Goal: Transaction & Acquisition: Book appointment/travel/reservation

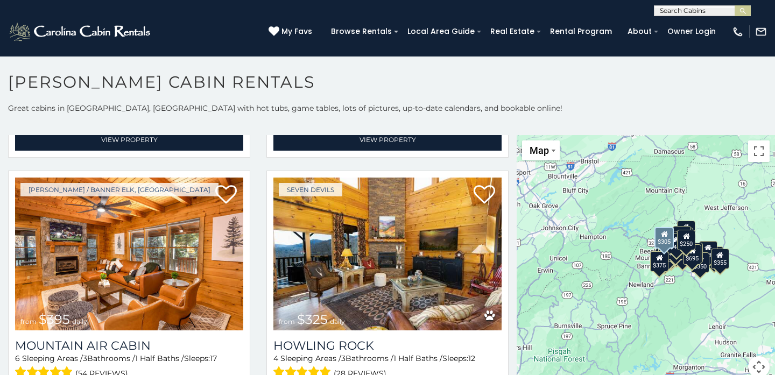
scroll to position [3302, 0]
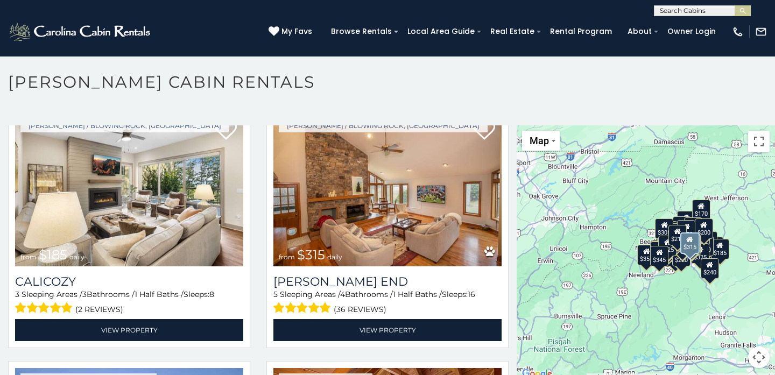
scroll to position [4374, 0]
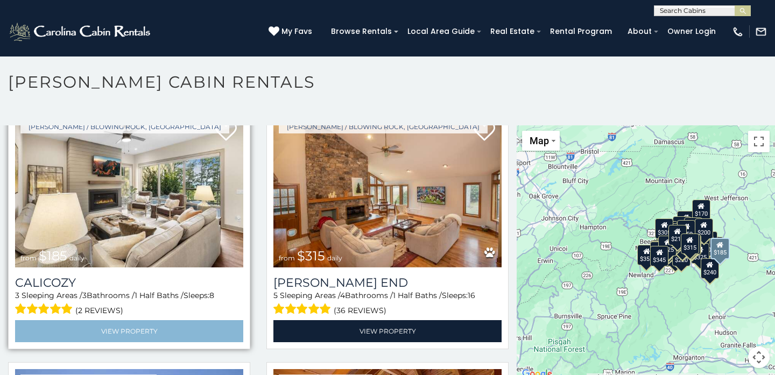
click at [146, 330] on link "View Property" at bounding box center [129, 331] width 228 height 22
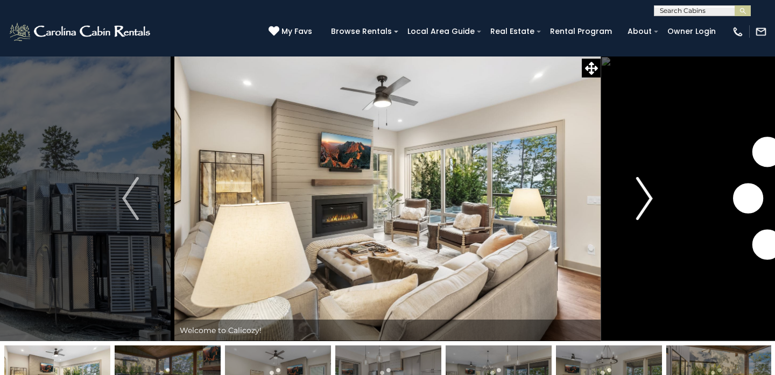
scroll to position [-1, 1]
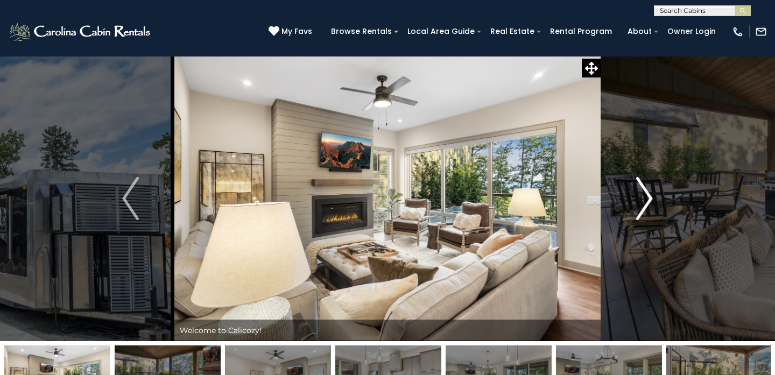
click at [647, 202] on img "Next" at bounding box center [644, 198] width 16 height 43
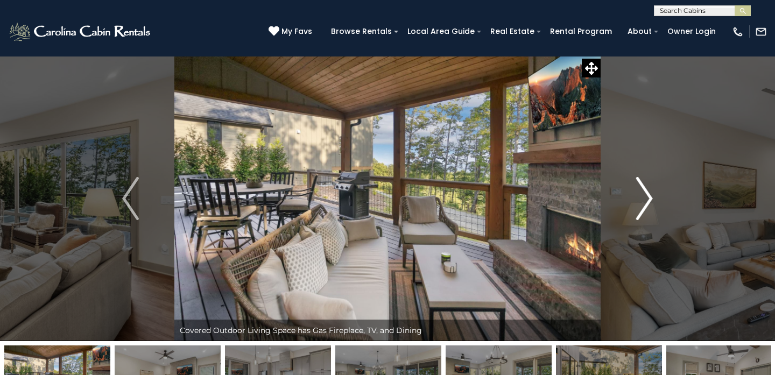
click at [647, 202] on img "Next" at bounding box center [644, 198] width 16 height 43
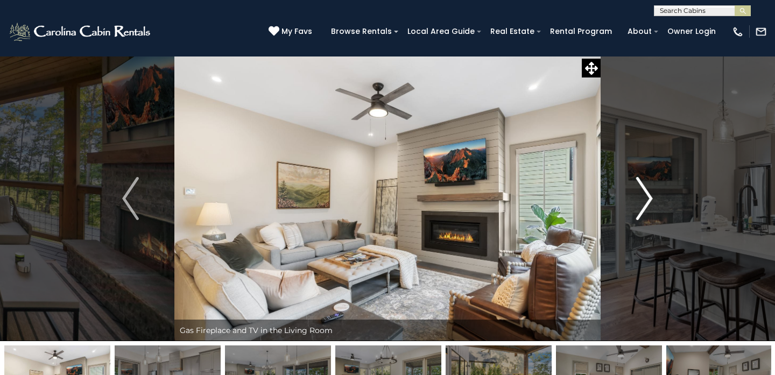
click at [647, 202] on img "Next" at bounding box center [644, 198] width 16 height 43
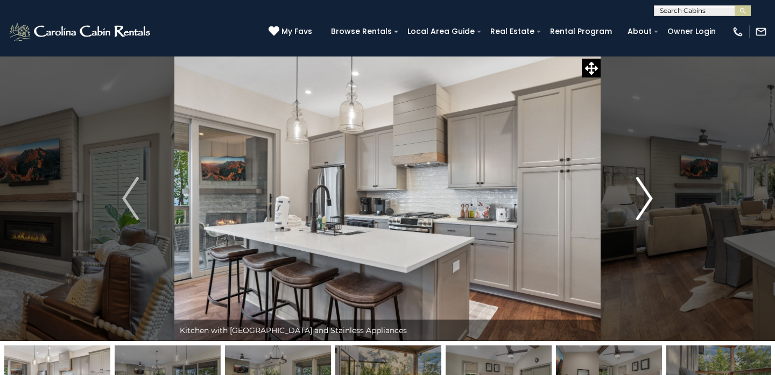
click at [647, 202] on img "Next" at bounding box center [644, 198] width 16 height 43
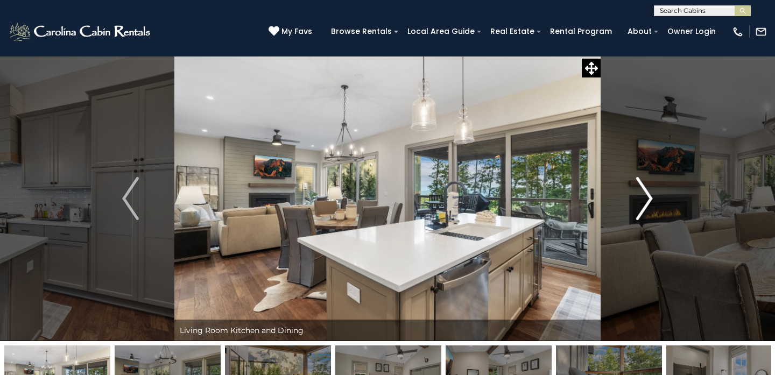
click at [647, 202] on img "Next" at bounding box center [644, 198] width 16 height 43
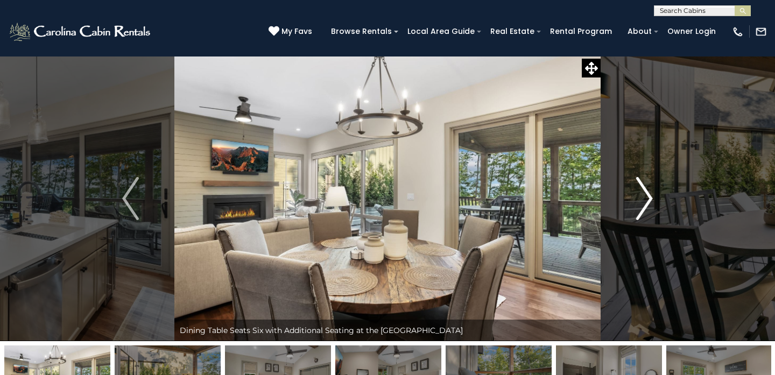
click at [647, 202] on img "Next" at bounding box center [644, 198] width 16 height 43
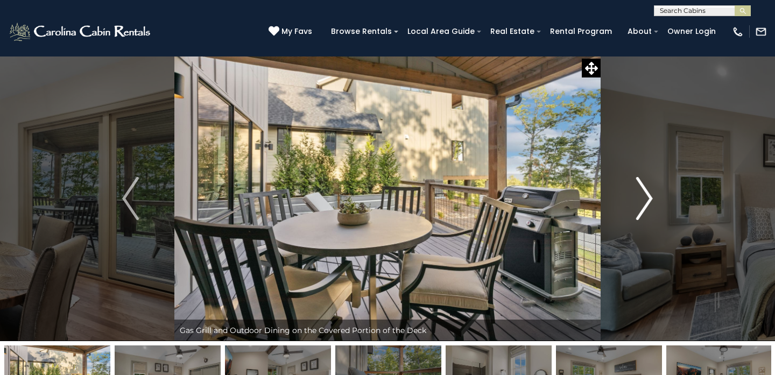
click at [647, 202] on img "Next" at bounding box center [644, 198] width 16 height 43
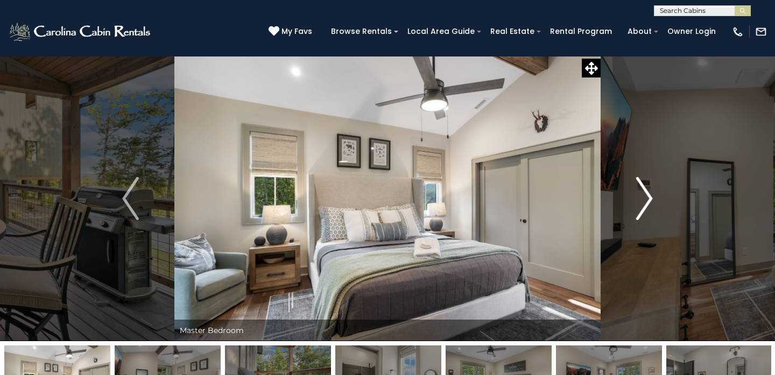
click at [647, 202] on img "Next" at bounding box center [644, 198] width 16 height 43
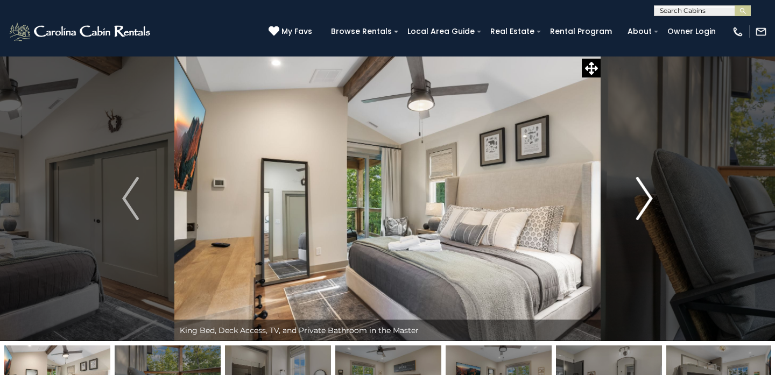
click at [647, 202] on img "Next" at bounding box center [644, 198] width 16 height 43
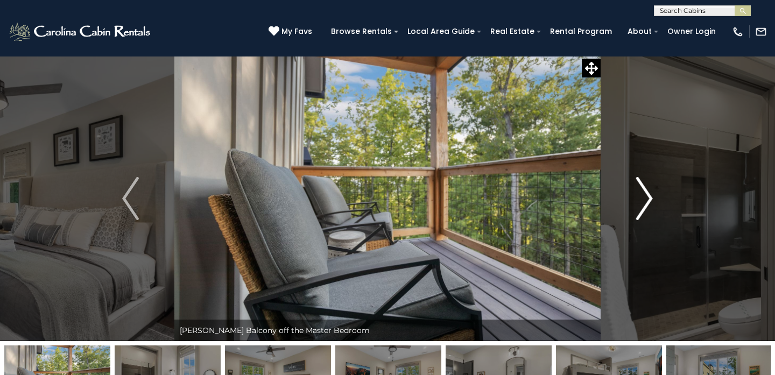
click at [647, 202] on img "Next" at bounding box center [644, 198] width 16 height 43
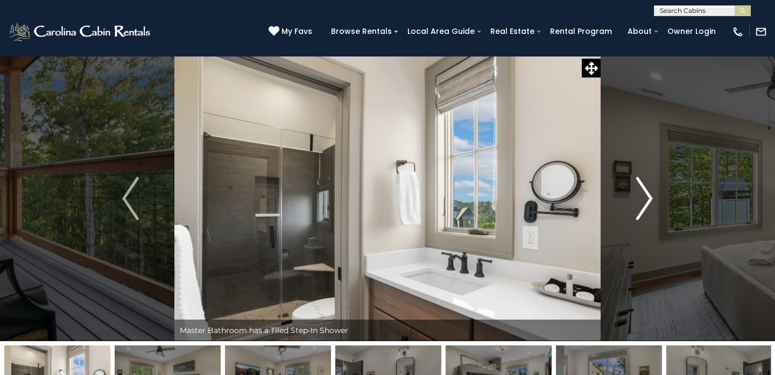
click at [647, 202] on img "Next" at bounding box center [644, 198] width 16 height 43
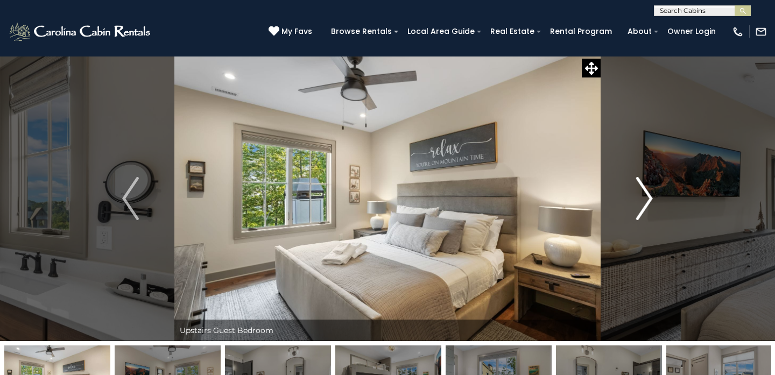
click at [647, 202] on img "Next" at bounding box center [644, 198] width 16 height 43
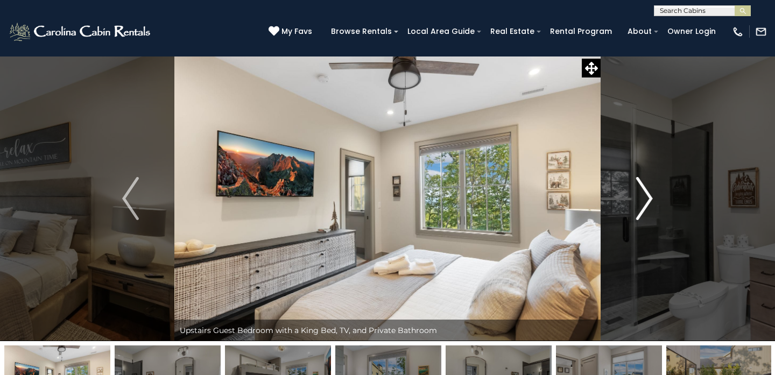
click at [647, 202] on img "Next" at bounding box center [644, 198] width 16 height 43
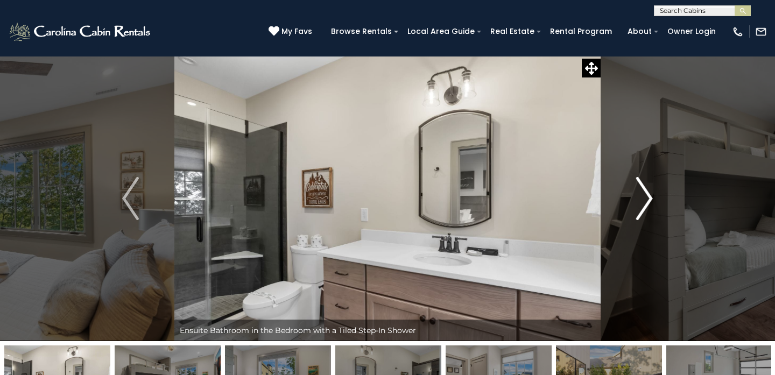
click at [647, 202] on img "Next" at bounding box center [644, 198] width 16 height 43
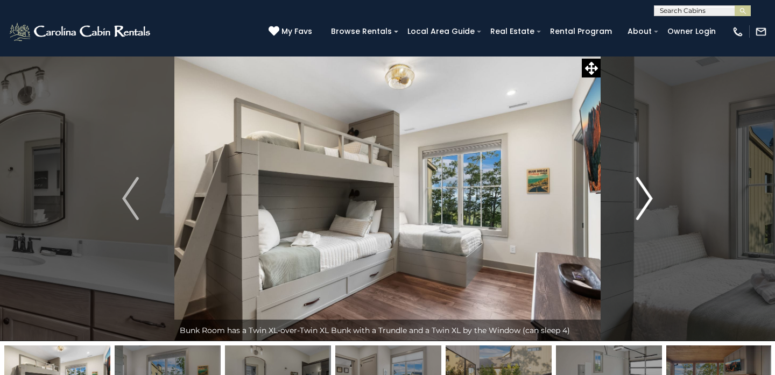
click at [647, 202] on img "Next" at bounding box center [644, 198] width 16 height 43
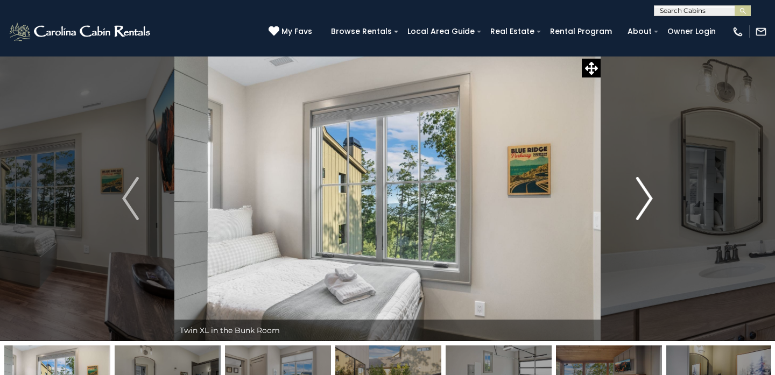
scroll to position [-1, 1]
click at [647, 202] on img "Next" at bounding box center [644, 198] width 16 height 43
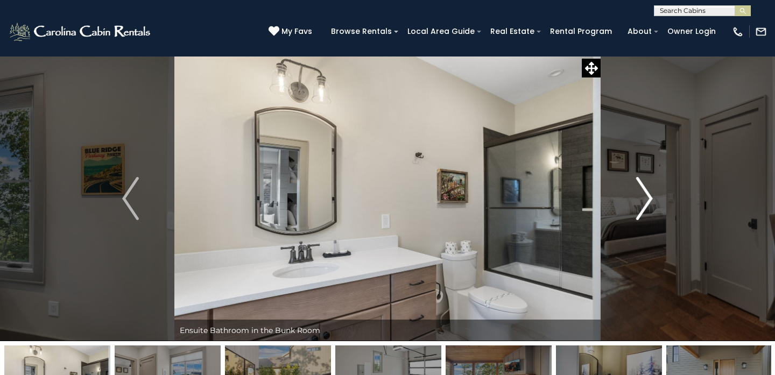
click at [647, 202] on img "Next" at bounding box center [644, 198] width 16 height 43
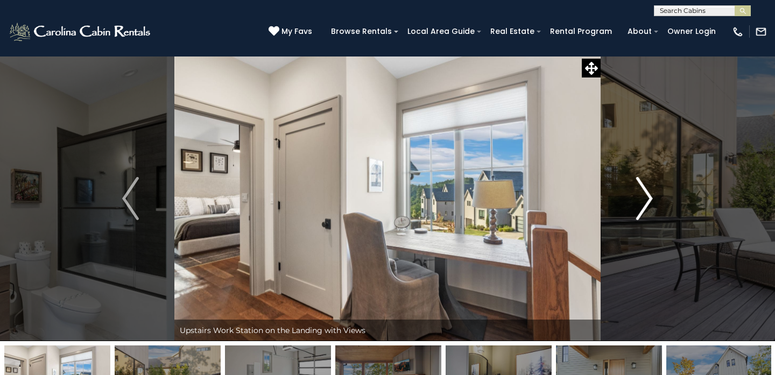
click at [647, 202] on img "Next" at bounding box center [644, 198] width 16 height 43
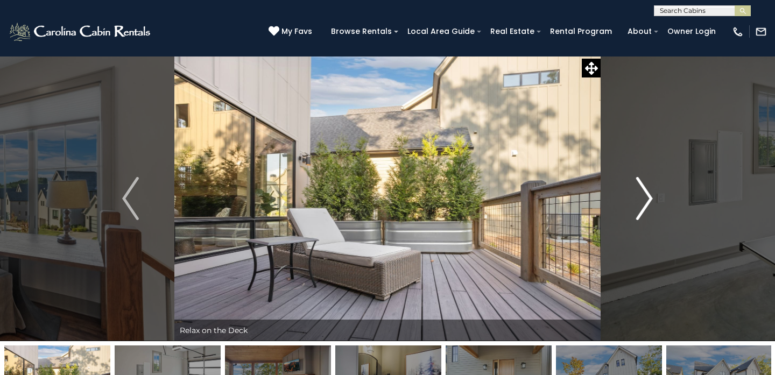
click at [647, 202] on img "Next" at bounding box center [644, 198] width 16 height 43
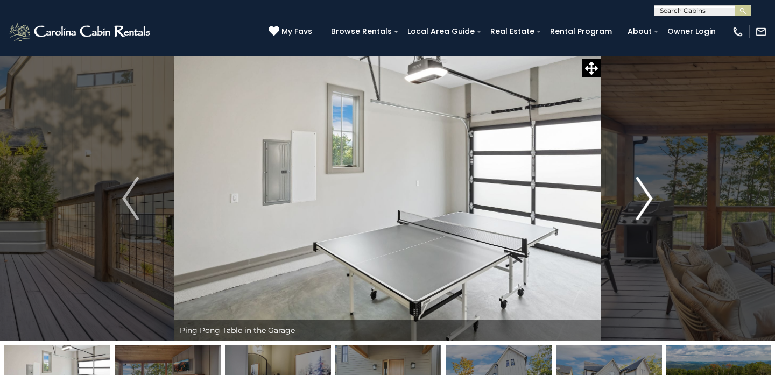
click at [647, 202] on img "Next" at bounding box center [644, 198] width 16 height 43
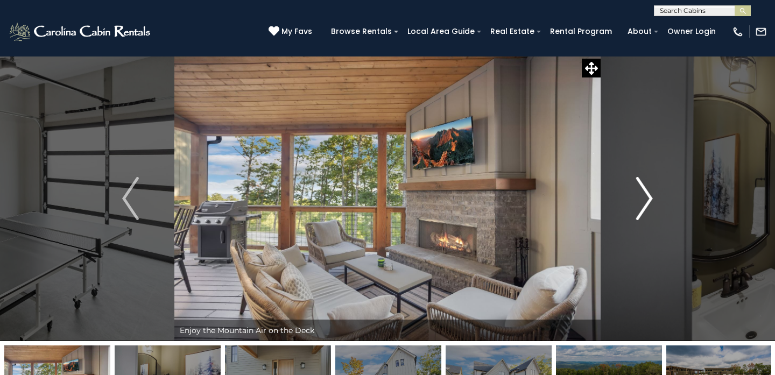
click at [647, 202] on img "Next" at bounding box center [644, 198] width 16 height 43
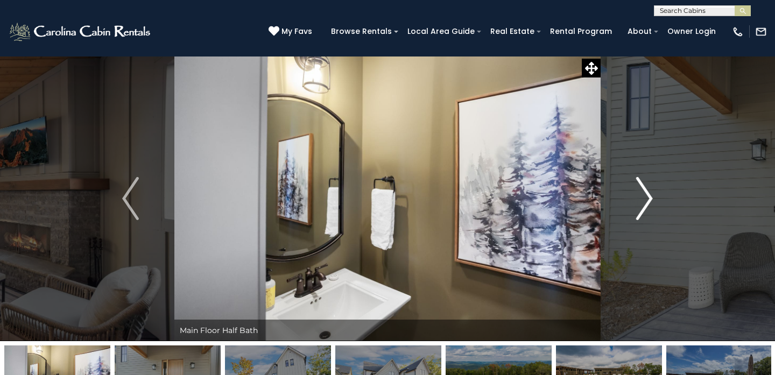
click at [647, 202] on img "Next" at bounding box center [644, 198] width 16 height 43
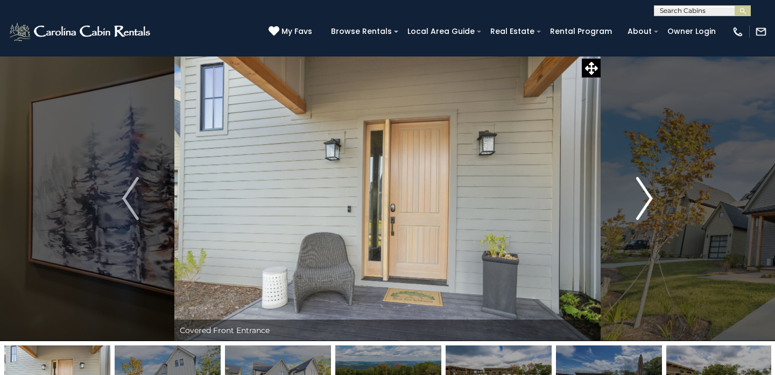
click at [647, 202] on img "Next" at bounding box center [644, 198] width 16 height 43
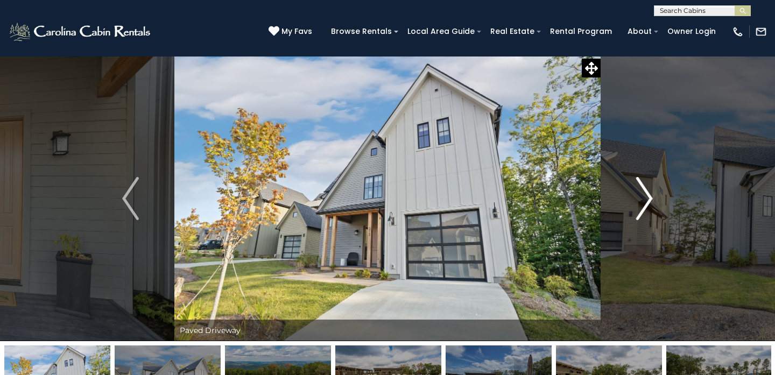
click at [647, 202] on img "Next" at bounding box center [644, 198] width 16 height 43
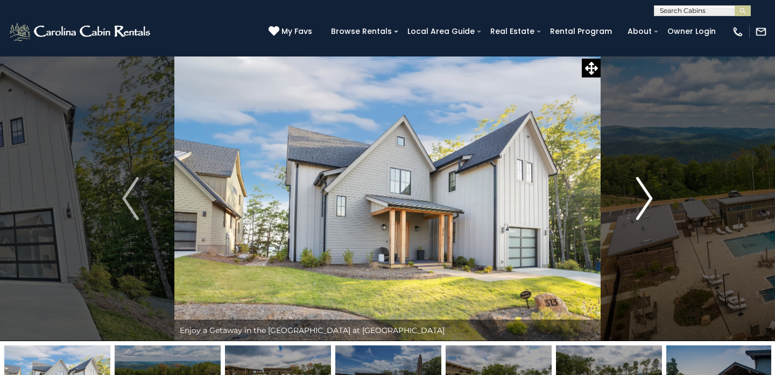
click at [647, 202] on img "Next" at bounding box center [644, 198] width 16 height 43
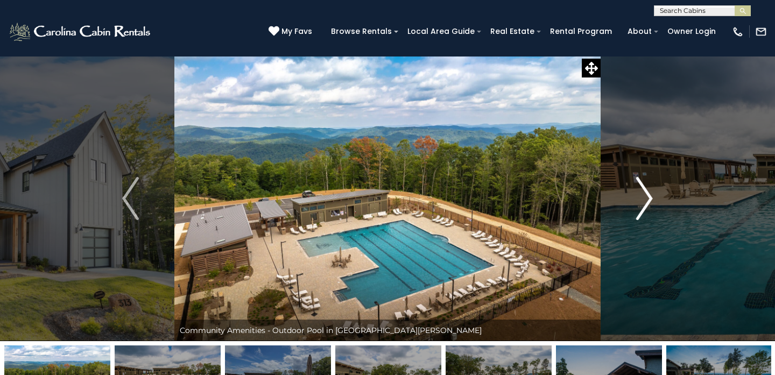
click at [647, 202] on img "Next" at bounding box center [644, 198] width 16 height 43
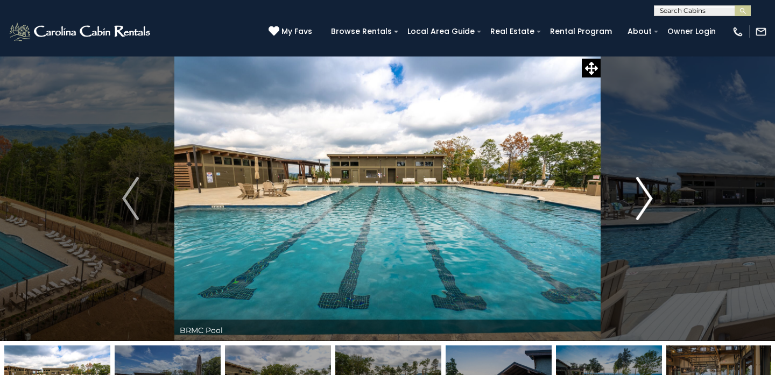
click at [647, 202] on img "Next" at bounding box center [644, 198] width 16 height 43
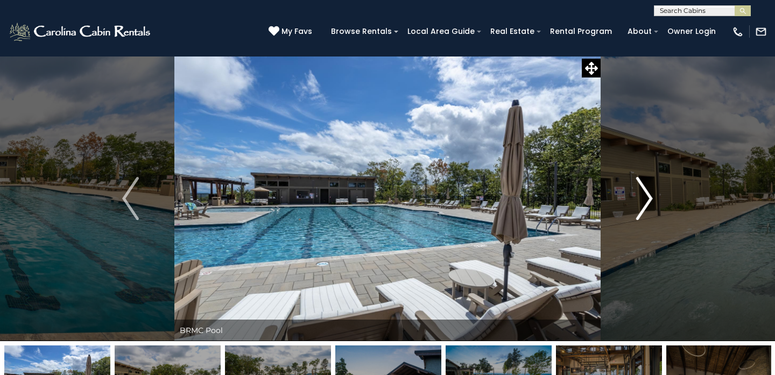
click at [647, 202] on img "Next" at bounding box center [644, 198] width 16 height 43
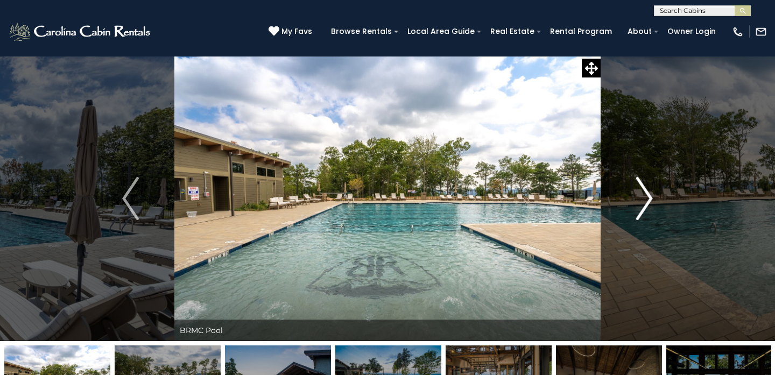
click at [647, 202] on img "Next" at bounding box center [644, 198] width 16 height 43
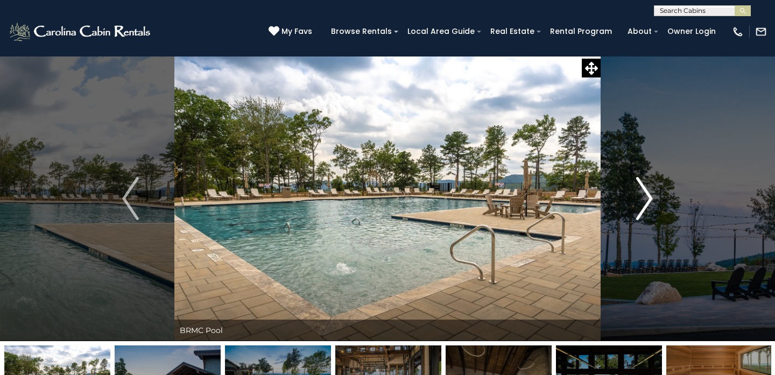
click at [647, 202] on img "Next" at bounding box center [644, 198] width 16 height 43
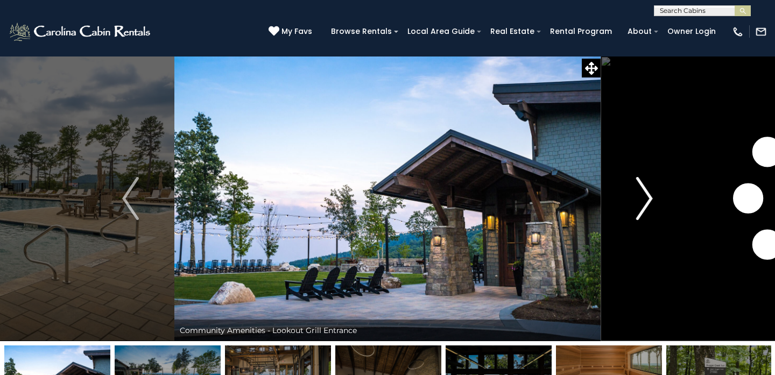
scroll to position [-1, 2]
click at [647, 202] on img "Next" at bounding box center [644, 198] width 16 height 43
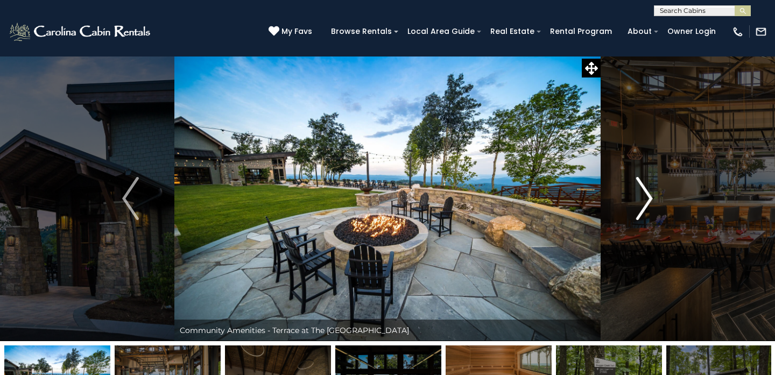
click at [647, 202] on img "Next" at bounding box center [644, 198] width 16 height 43
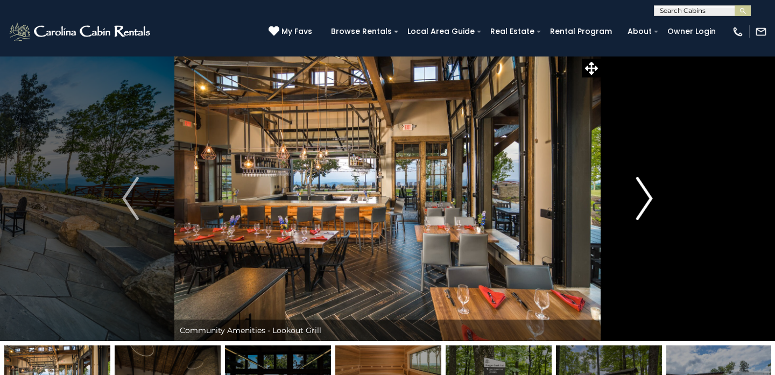
click at [647, 202] on img "Next" at bounding box center [644, 198] width 16 height 43
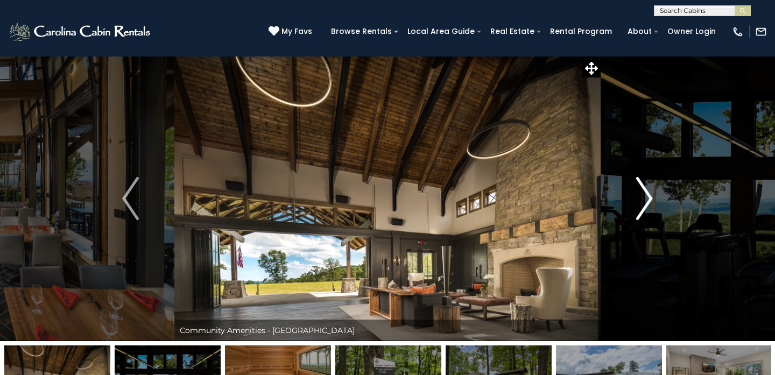
click at [647, 202] on img "Next" at bounding box center [644, 198] width 16 height 43
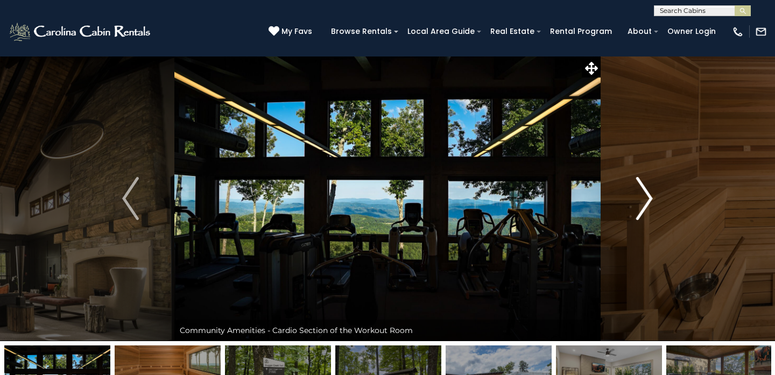
click at [647, 202] on img "Next" at bounding box center [644, 198] width 16 height 43
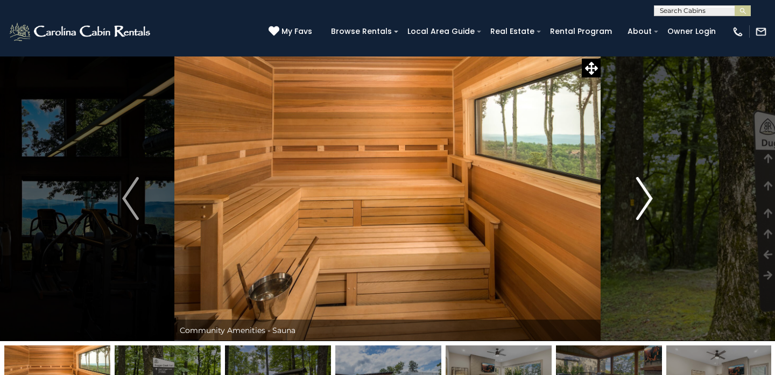
click at [647, 202] on img "Next" at bounding box center [644, 198] width 16 height 43
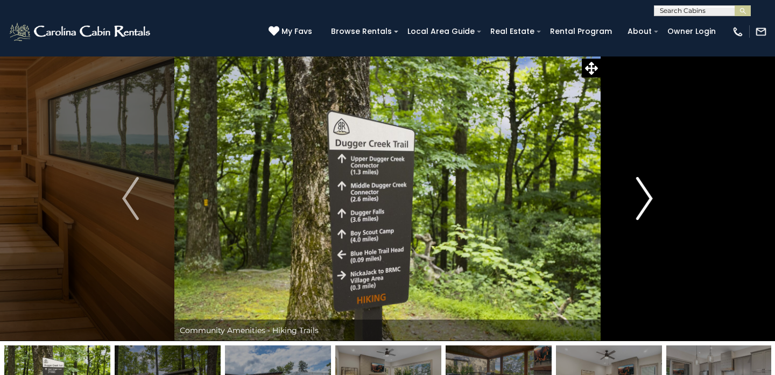
click at [647, 202] on img "Next" at bounding box center [644, 198] width 16 height 43
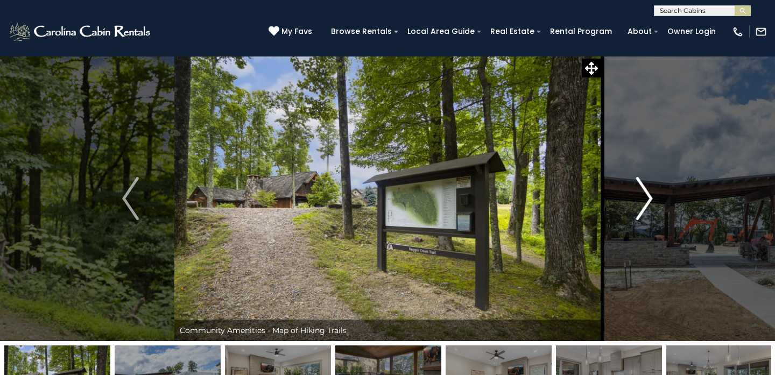
click at [647, 202] on img "Next" at bounding box center [644, 198] width 16 height 43
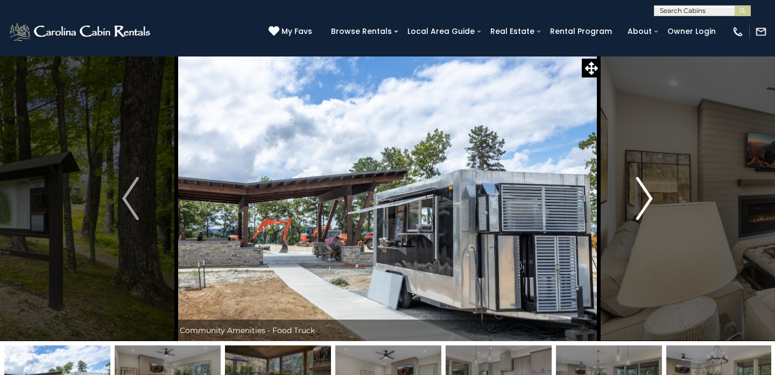
scroll to position [0, 0]
click at [647, 202] on img "Next" at bounding box center [644, 198] width 16 height 43
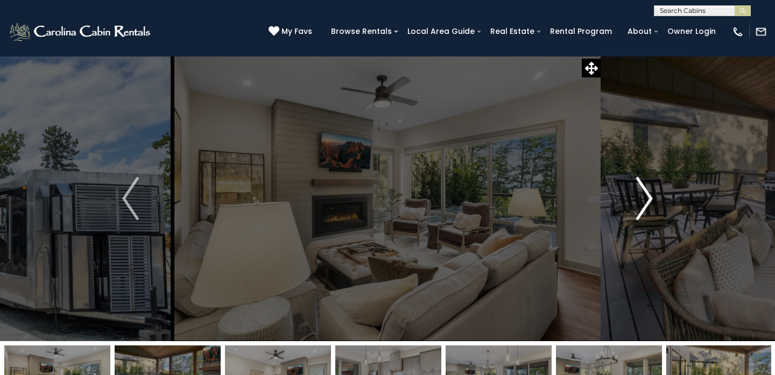
scroll to position [0, 1]
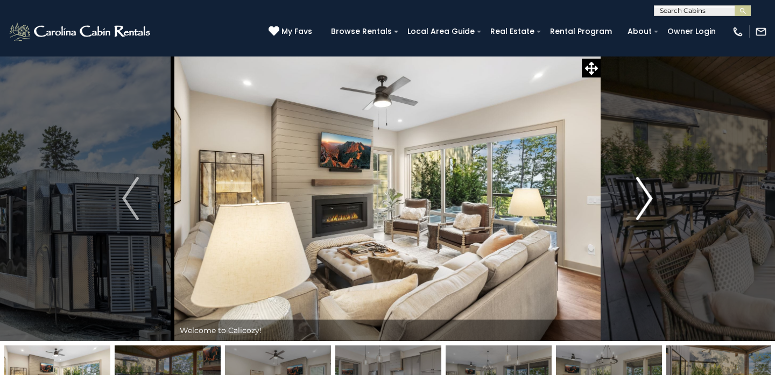
click at [647, 202] on img "Next" at bounding box center [644, 198] width 16 height 43
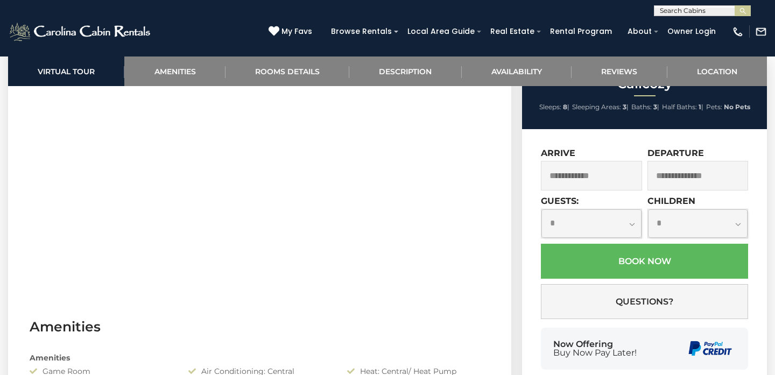
scroll to position [551, 0]
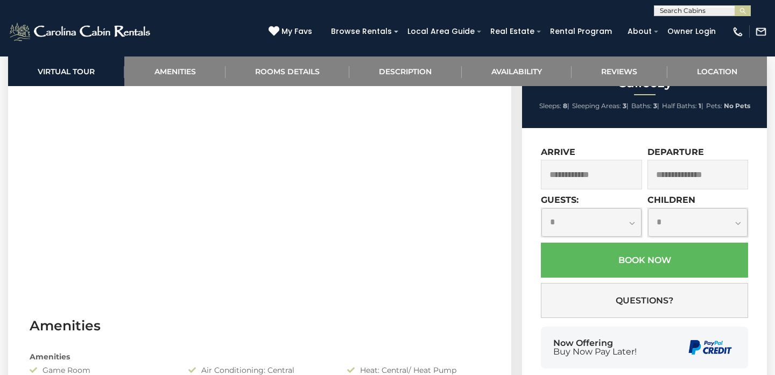
click at [578, 190] on input "text" at bounding box center [591, 175] width 101 height 30
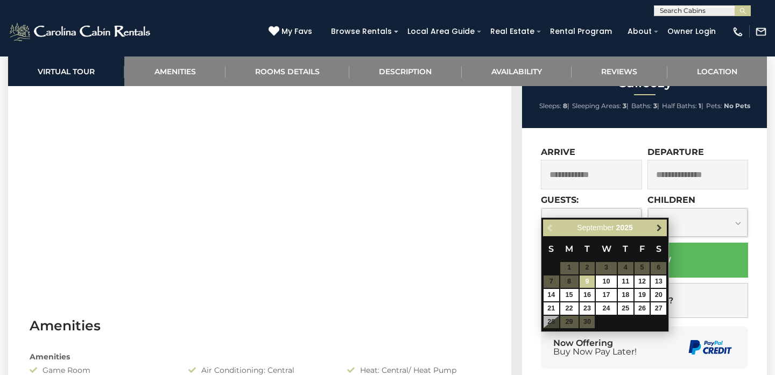
click at [659, 230] on span "Next" at bounding box center [659, 227] width 9 height 9
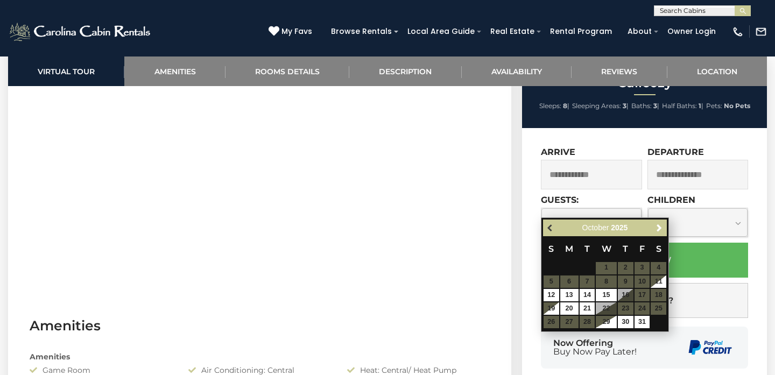
click at [549, 228] on span "Previous" at bounding box center [551, 227] width 9 height 9
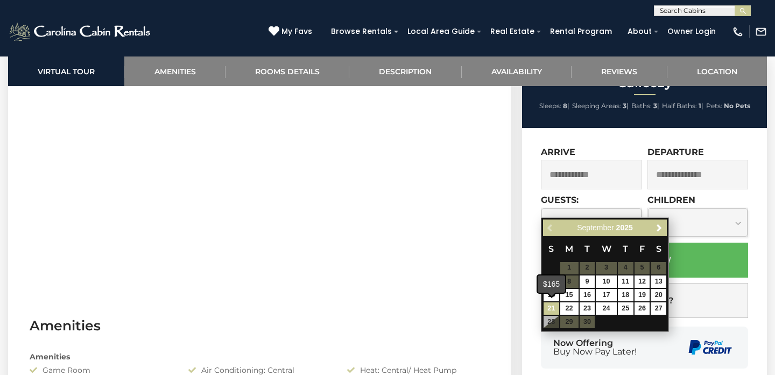
click at [550, 306] on link "21" at bounding box center [552, 309] width 16 height 12
type input "**********"
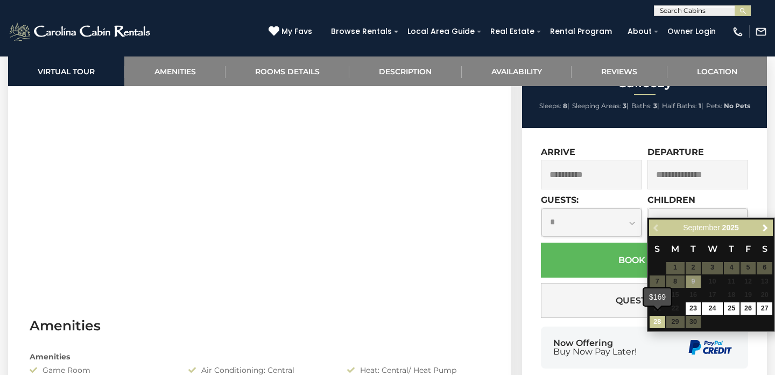
click at [656, 320] on link "28" at bounding box center [658, 322] width 16 height 12
type input "**********"
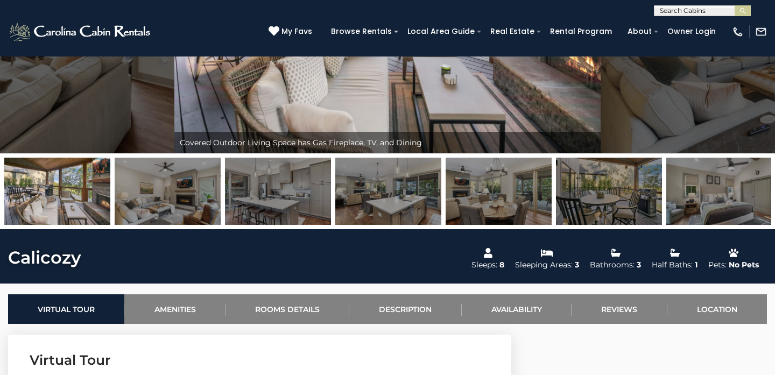
scroll to position [205, 0]
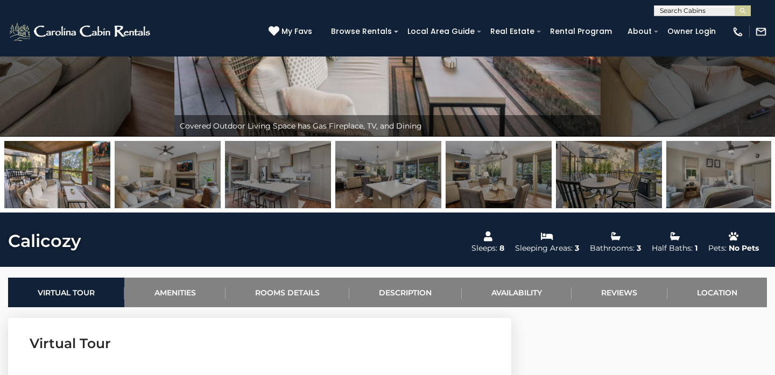
click at [40, 187] on img at bounding box center [57, 174] width 106 height 67
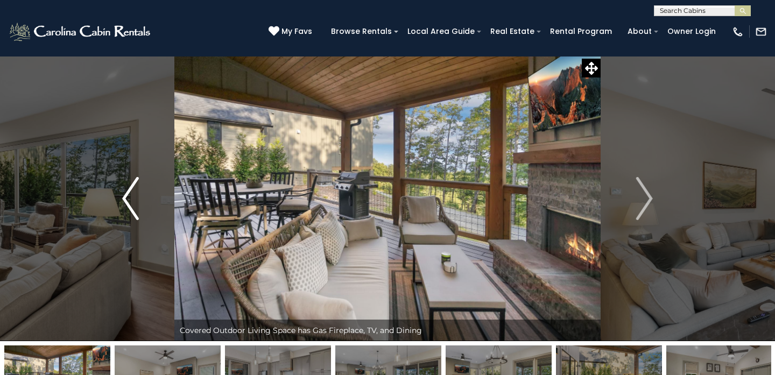
scroll to position [0, 0]
click at [132, 205] on img "Previous" at bounding box center [130, 198] width 16 height 43
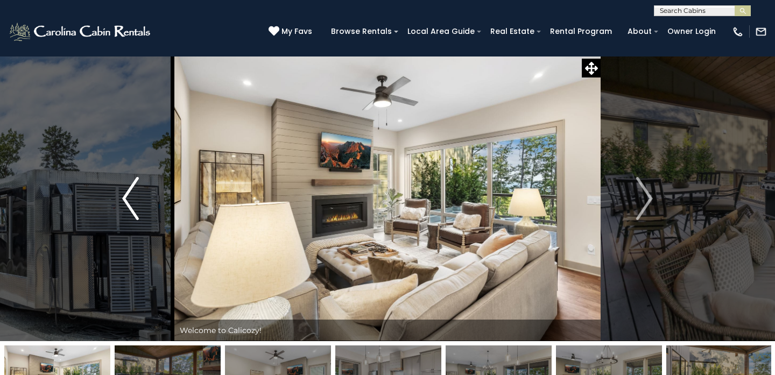
click at [132, 205] on img "Previous" at bounding box center [130, 198] width 16 height 43
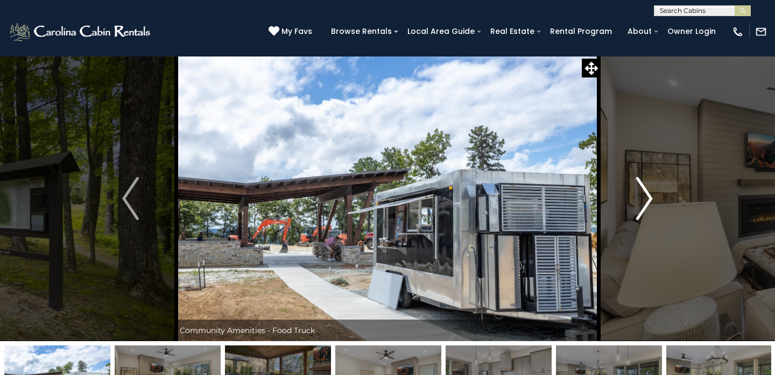
click at [650, 212] on img "Next" at bounding box center [644, 198] width 16 height 43
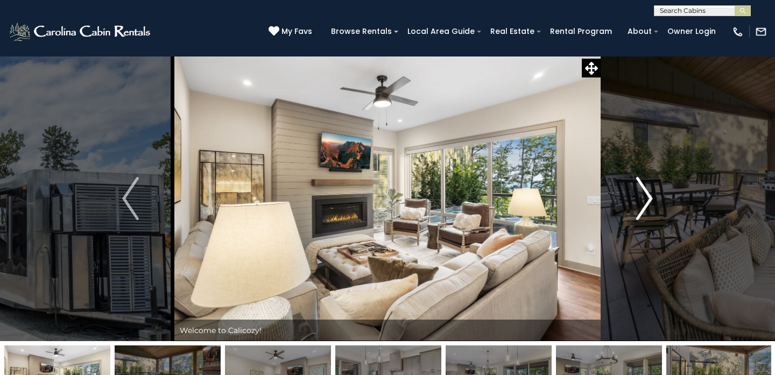
click at [650, 212] on img "Next" at bounding box center [644, 198] width 16 height 43
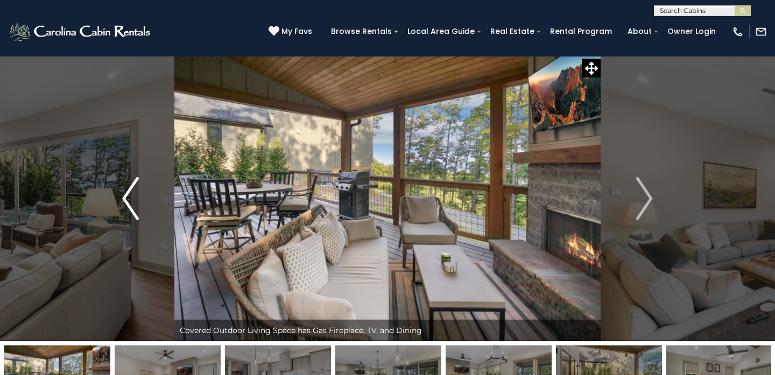
click at [131, 203] on img "Previous" at bounding box center [130, 198] width 16 height 43
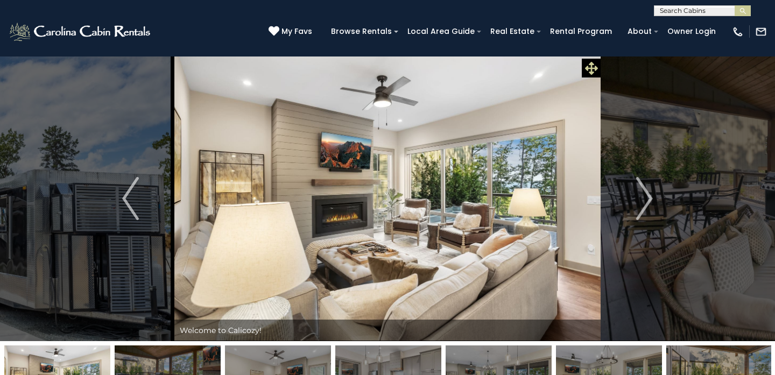
click at [590, 69] on icon at bounding box center [591, 68] width 13 height 13
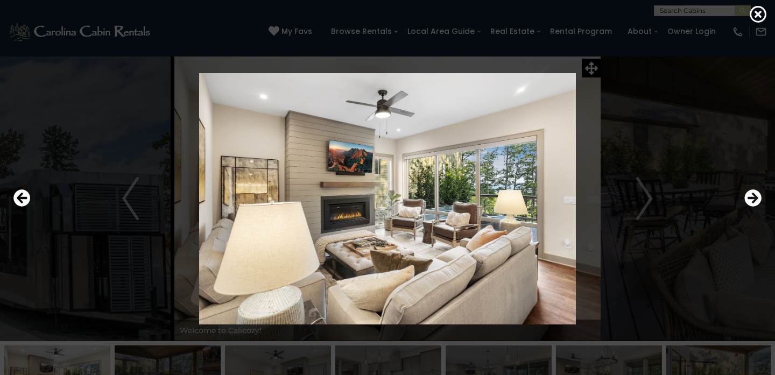
click at [589, 71] on div at bounding box center [387, 199] width 759 height 338
click at [590, 69] on div at bounding box center [387, 199] width 759 height 338
click at [759, 18] on icon at bounding box center [758, 13] width 17 height 17
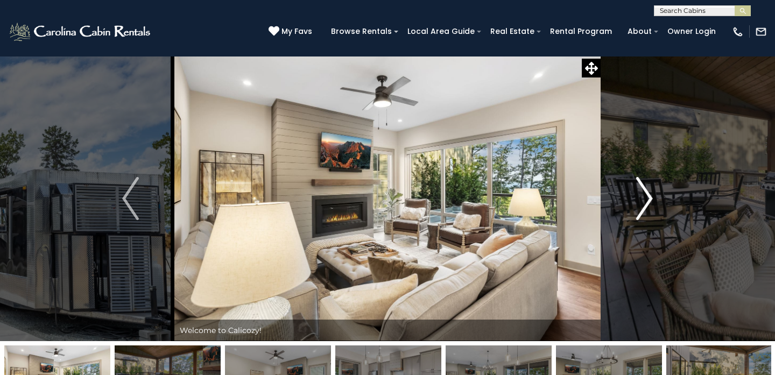
click at [641, 204] on img "Next" at bounding box center [644, 198] width 16 height 43
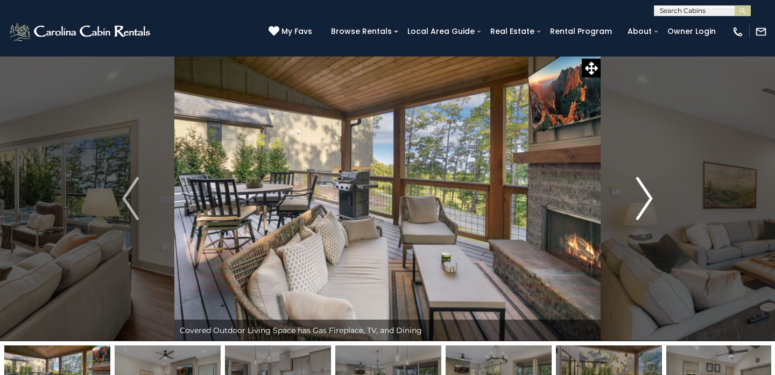
click at [641, 204] on img "Next" at bounding box center [644, 198] width 16 height 43
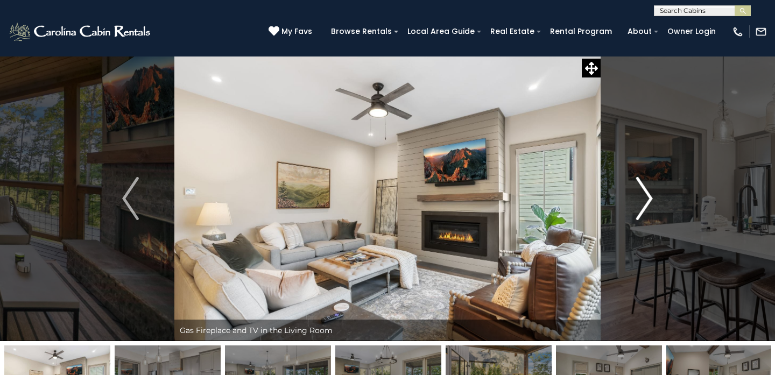
click at [641, 204] on img "Next" at bounding box center [644, 198] width 16 height 43
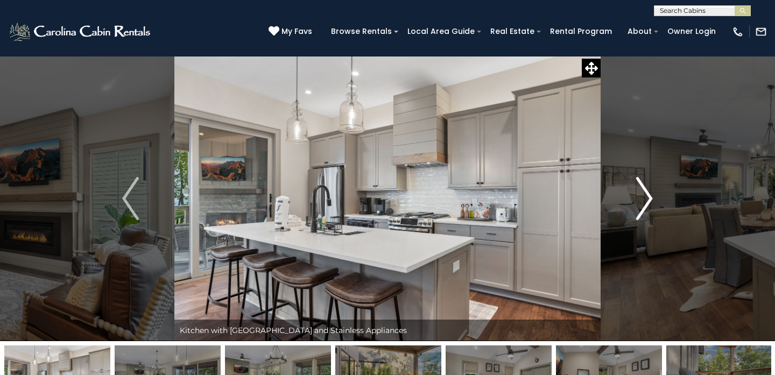
click at [641, 204] on img "Next" at bounding box center [644, 198] width 16 height 43
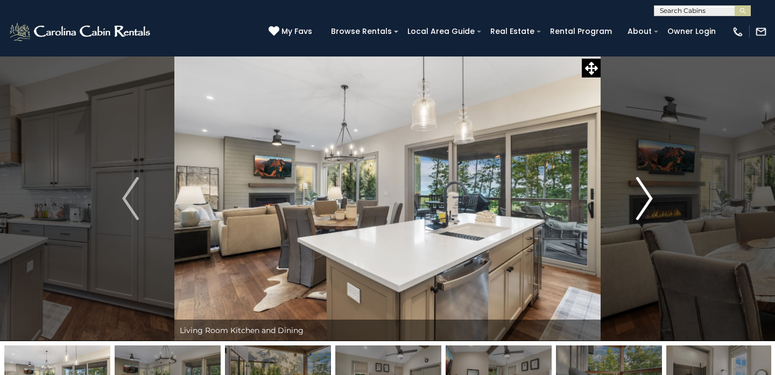
click at [641, 204] on img "Next" at bounding box center [644, 198] width 16 height 43
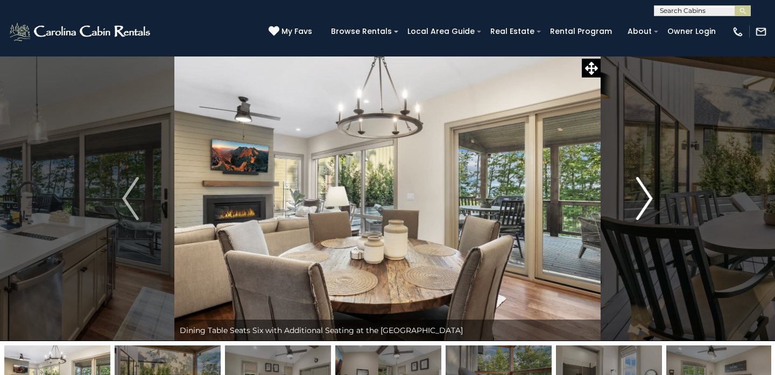
click at [641, 204] on img "Next" at bounding box center [644, 198] width 16 height 43
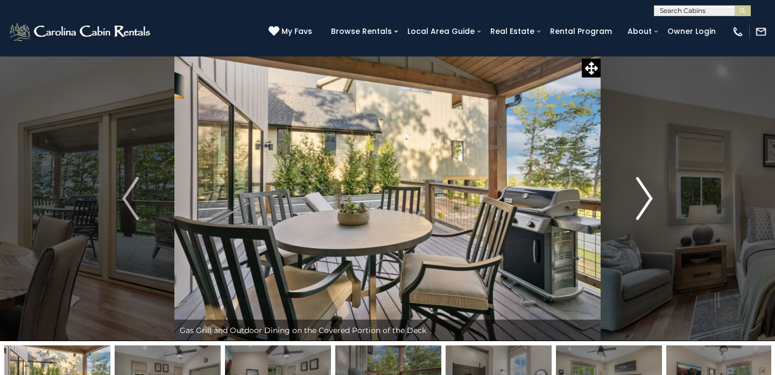
click at [641, 204] on img "Next" at bounding box center [644, 198] width 16 height 43
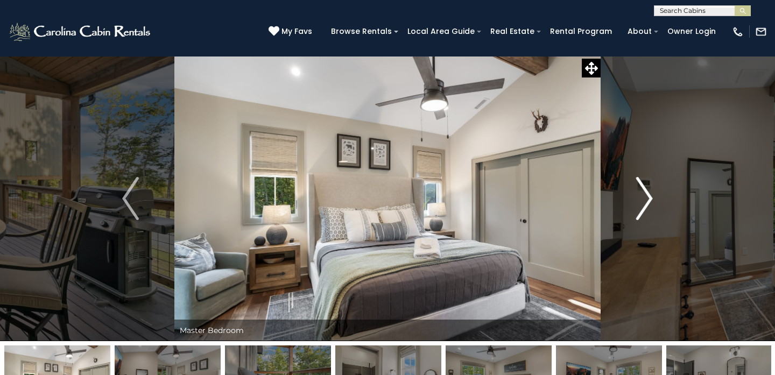
click at [641, 204] on img "Next" at bounding box center [644, 198] width 16 height 43
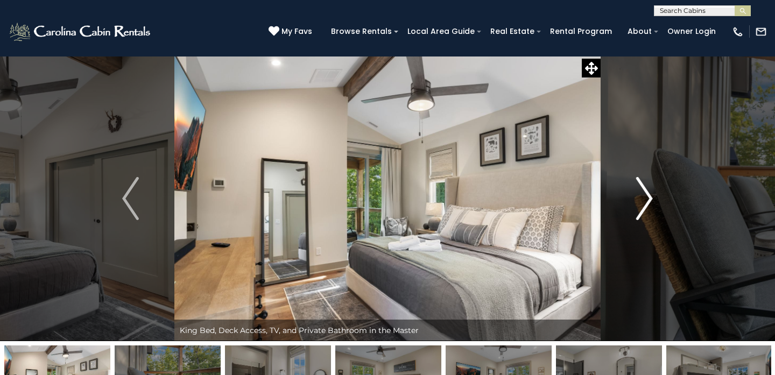
click at [641, 204] on img "Next" at bounding box center [644, 198] width 16 height 43
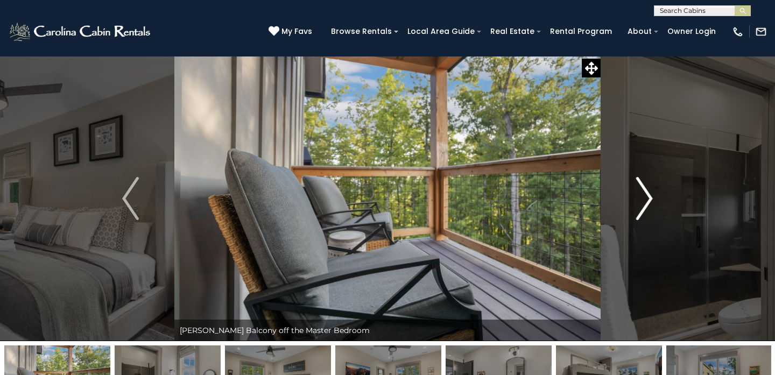
click at [641, 204] on img "Next" at bounding box center [644, 198] width 16 height 43
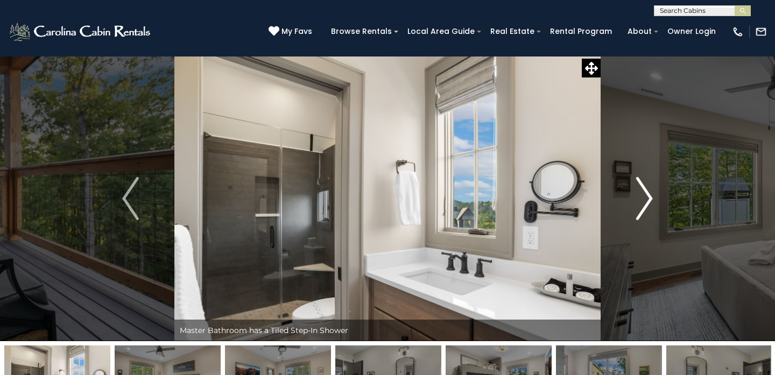
click at [641, 204] on img "Next" at bounding box center [644, 198] width 16 height 43
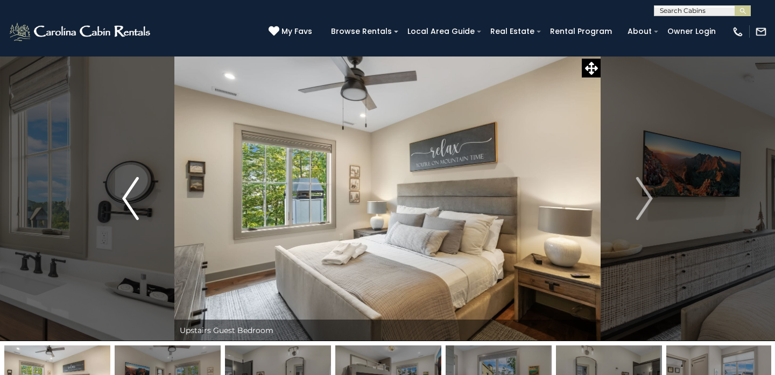
click at [138, 207] on img "Previous" at bounding box center [130, 198] width 16 height 43
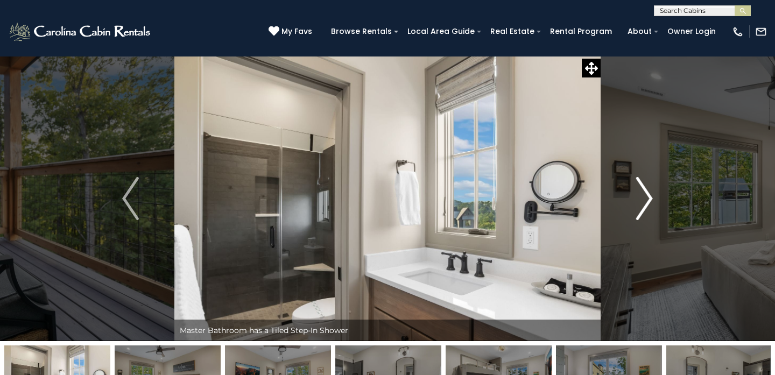
click at [648, 205] on img "Next" at bounding box center [644, 198] width 16 height 43
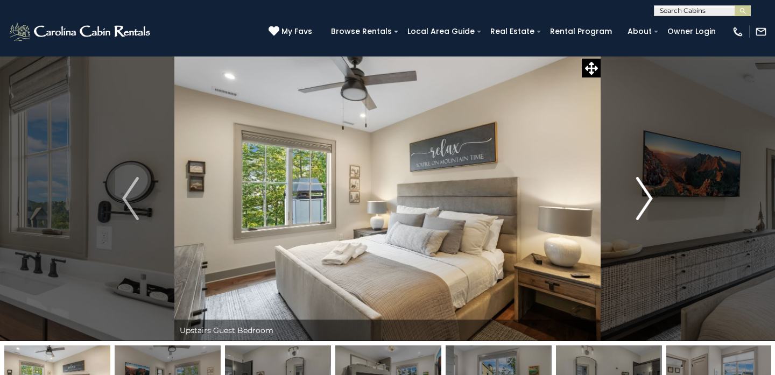
click at [648, 205] on img "Next" at bounding box center [644, 198] width 16 height 43
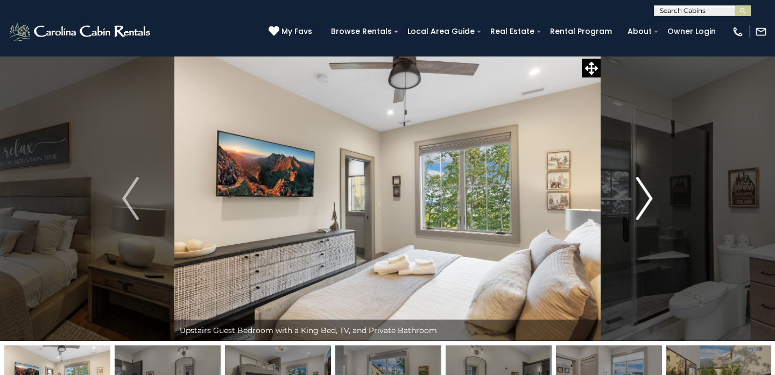
click at [648, 205] on img "Next" at bounding box center [644, 198] width 16 height 43
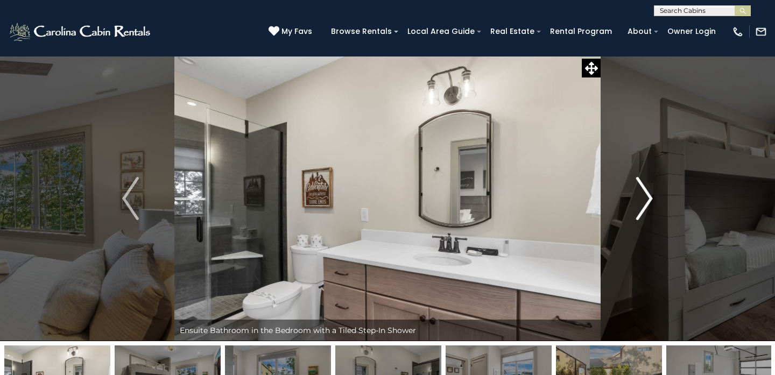
click at [648, 205] on img "Next" at bounding box center [644, 198] width 16 height 43
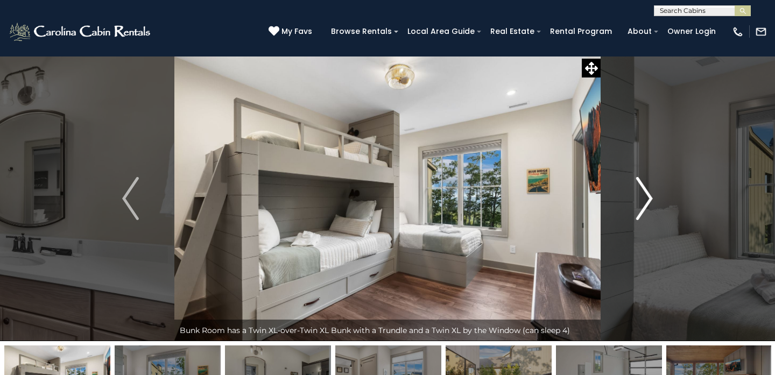
click at [648, 205] on img "Next" at bounding box center [644, 198] width 16 height 43
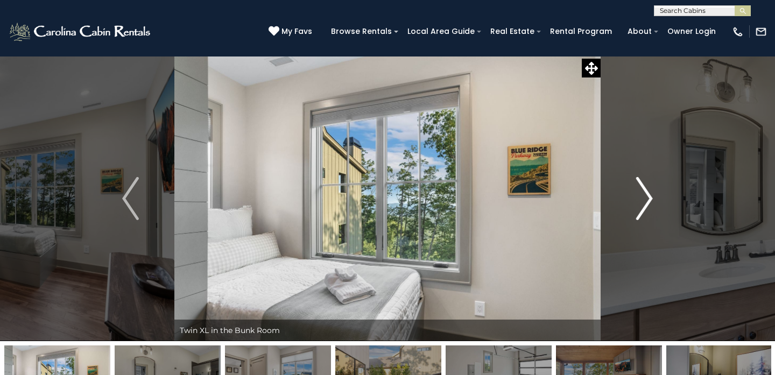
click at [648, 205] on img "Next" at bounding box center [644, 198] width 16 height 43
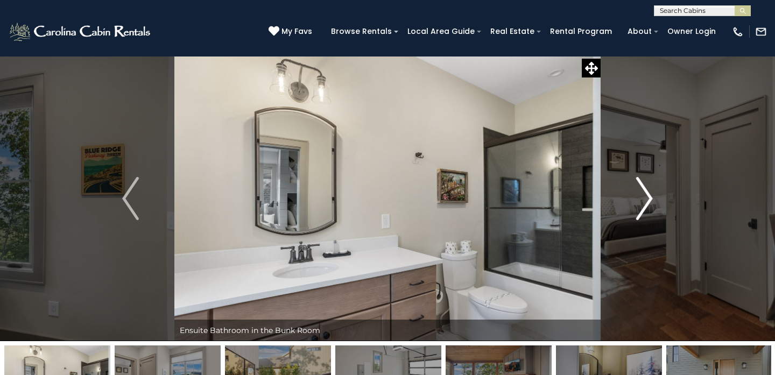
click at [648, 205] on img "Next" at bounding box center [644, 198] width 16 height 43
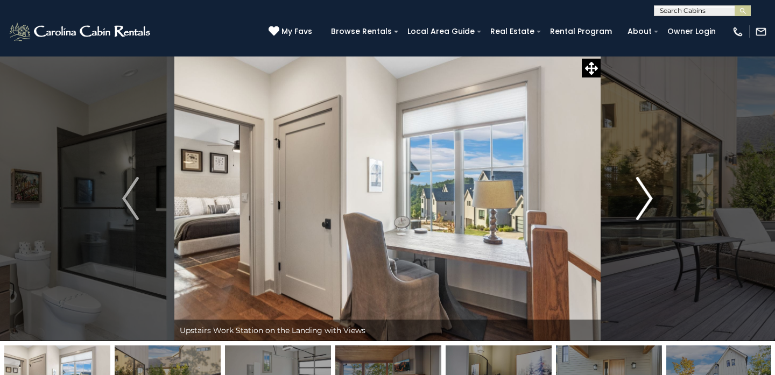
click at [648, 205] on img "Next" at bounding box center [644, 198] width 16 height 43
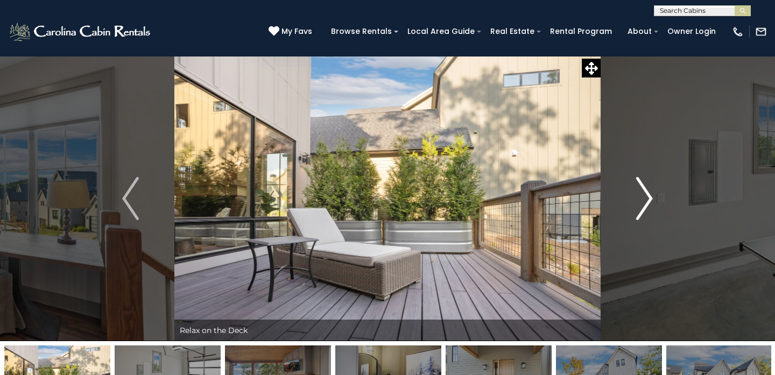
click at [648, 205] on img "Next" at bounding box center [644, 198] width 16 height 43
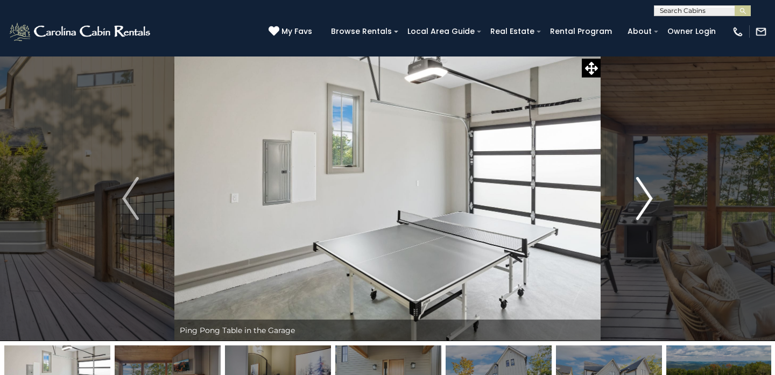
click at [648, 205] on img "Next" at bounding box center [644, 198] width 16 height 43
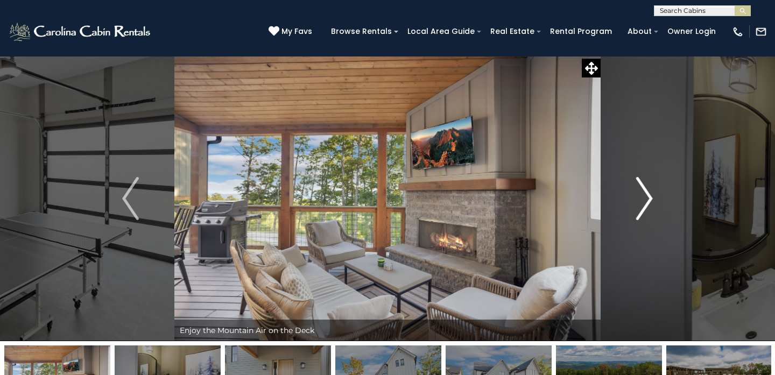
click at [648, 205] on img "Next" at bounding box center [644, 198] width 16 height 43
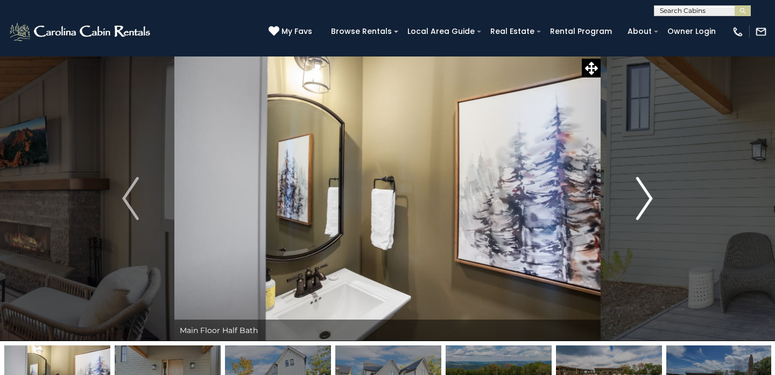
click at [648, 205] on img "Next" at bounding box center [644, 198] width 16 height 43
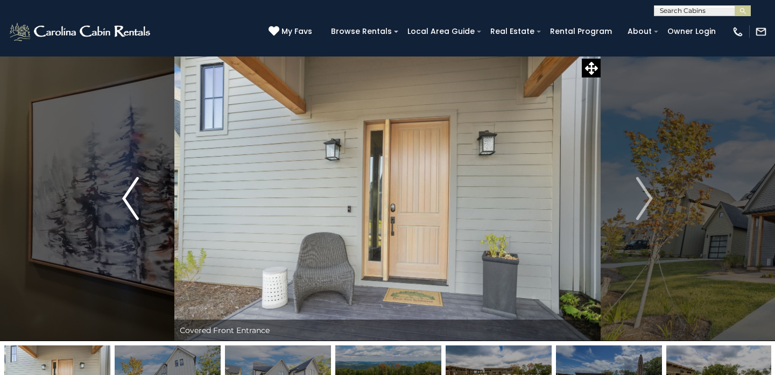
click at [125, 186] on img "Previous" at bounding box center [130, 198] width 16 height 43
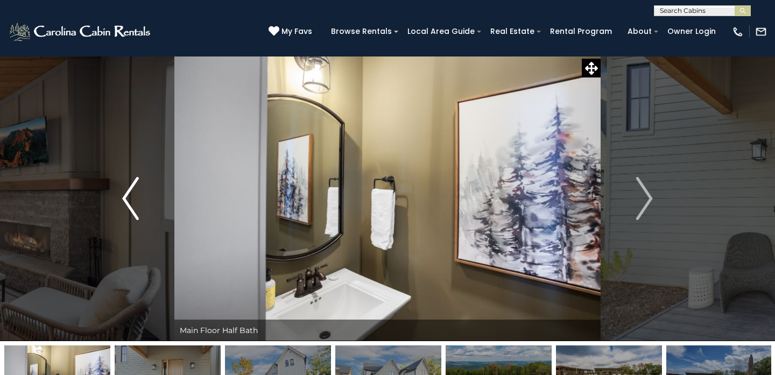
click at [125, 186] on img "Previous" at bounding box center [130, 198] width 16 height 43
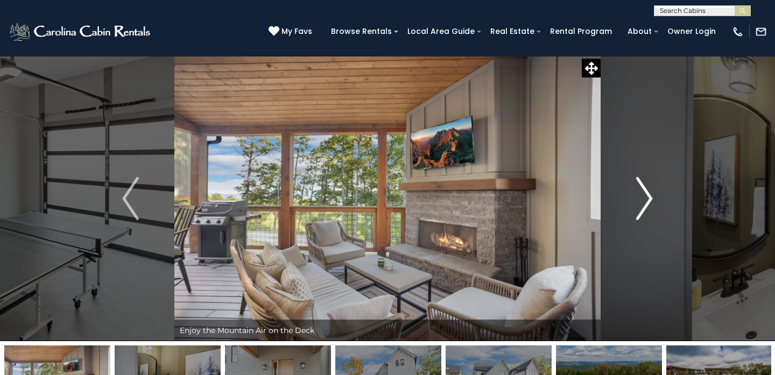
click at [650, 203] on img "Next" at bounding box center [644, 198] width 16 height 43
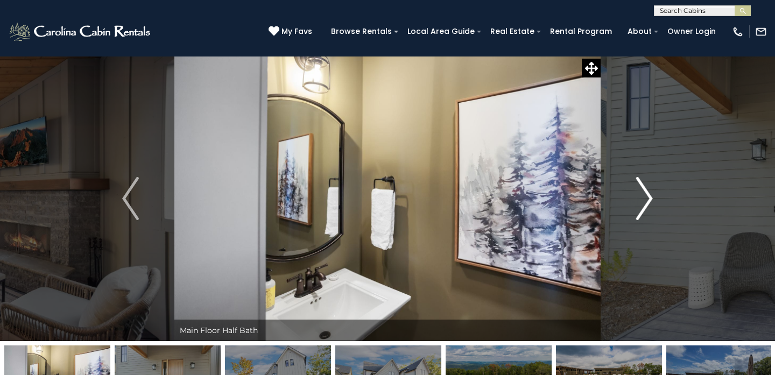
click at [650, 203] on img "Next" at bounding box center [644, 198] width 16 height 43
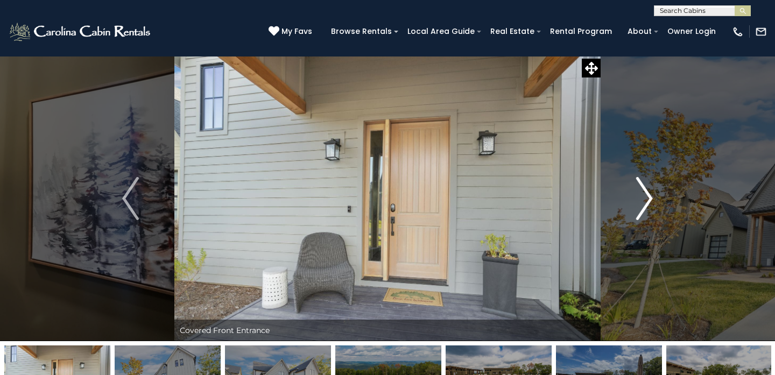
click at [650, 203] on img "Next" at bounding box center [644, 198] width 16 height 43
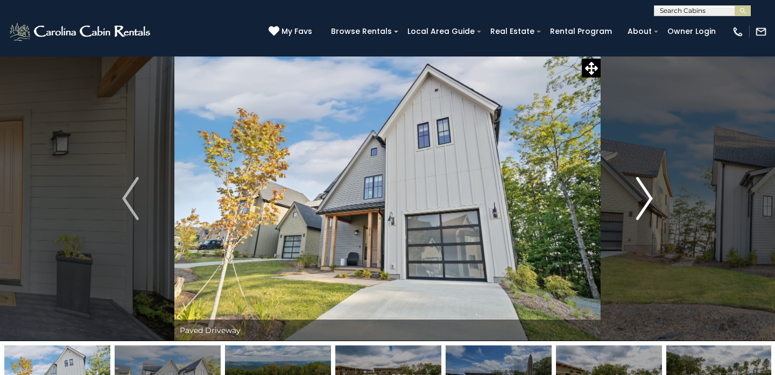
click at [650, 203] on img "Next" at bounding box center [644, 198] width 16 height 43
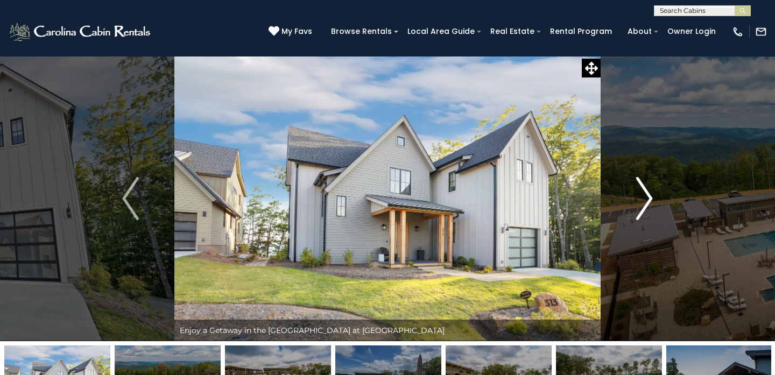
click at [650, 203] on img "Next" at bounding box center [644, 198] width 16 height 43
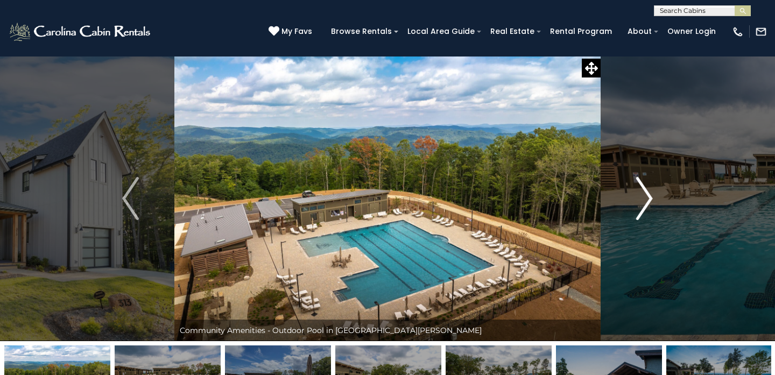
click at [650, 203] on img "Next" at bounding box center [644, 198] width 16 height 43
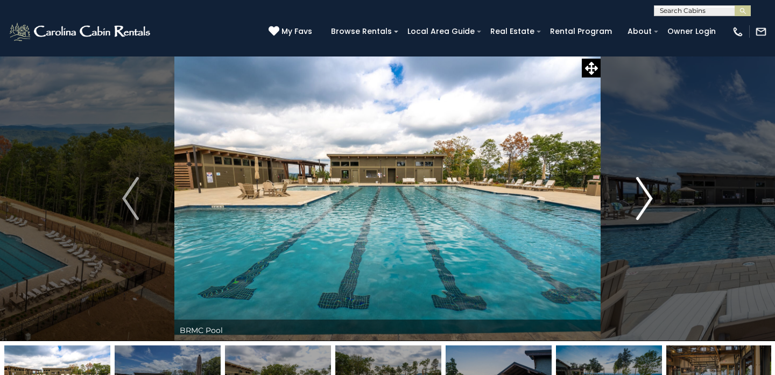
click at [650, 203] on img "Next" at bounding box center [644, 198] width 16 height 43
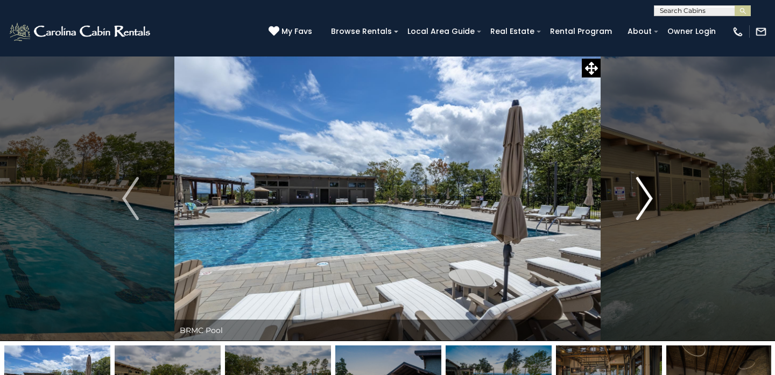
click at [650, 203] on img "Next" at bounding box center [644, 198] width 16 height 43
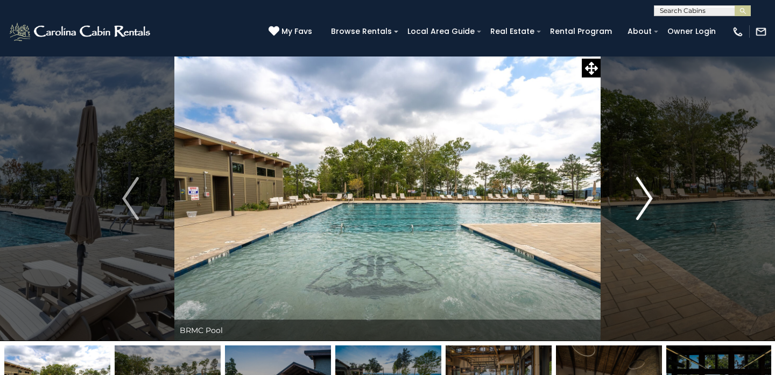
click at [650, 203] on img "Next" at bounding box center [644, 198] width 16 height 43
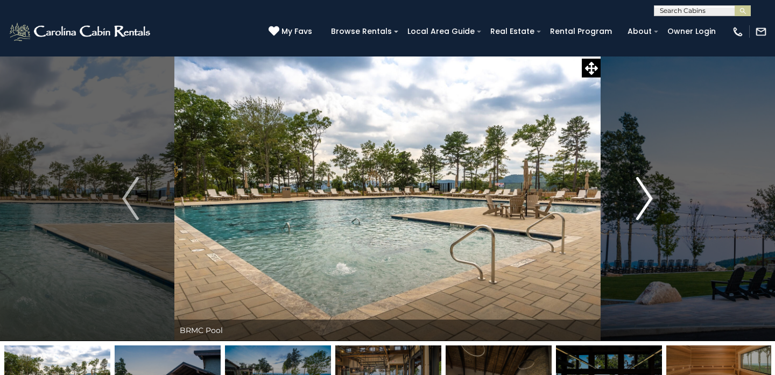
click at [650, 203] on img "Next" at bounding box center [644, 198] width 16 height 43
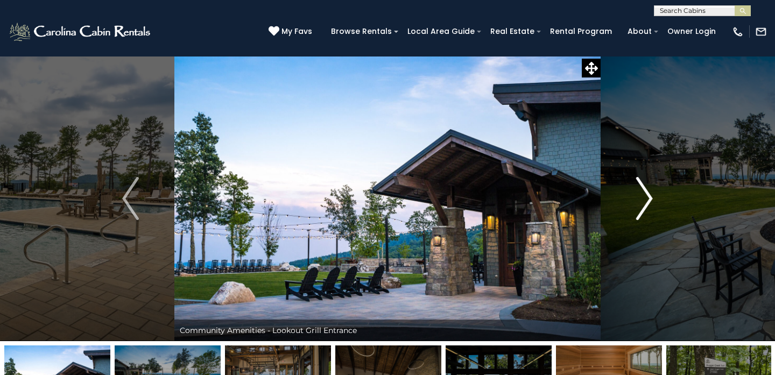
click at [650, 203] on img "Next" at bounding box center [644, 198] width 16 height 43
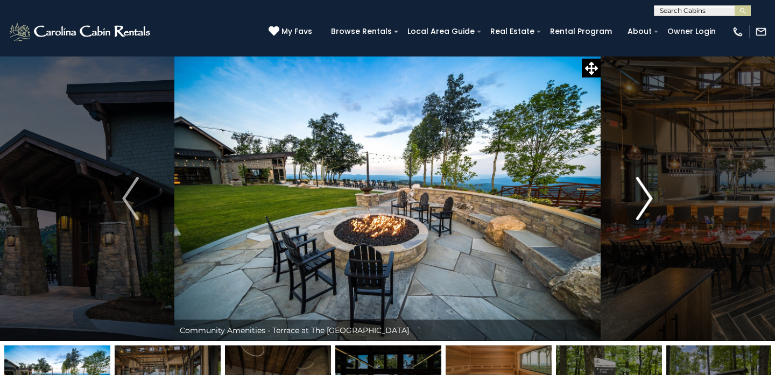
click at [650, 203] on img "Next" at bounding box center [644, 198] width 16 height 43
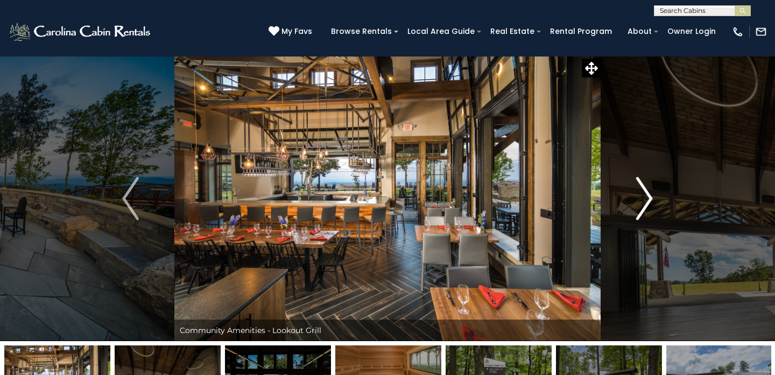
click at [650, 203] on img "Next" at bounding box center [644, 198] width 16 height 43
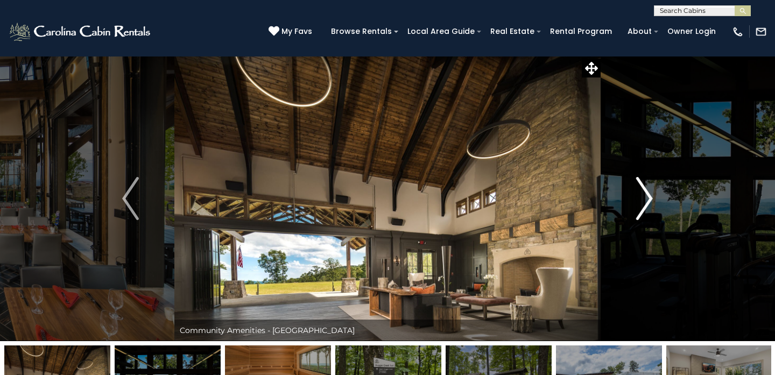
click at [650, 203] on img "Next" at bounding box center [644, 198] width 16 height 43
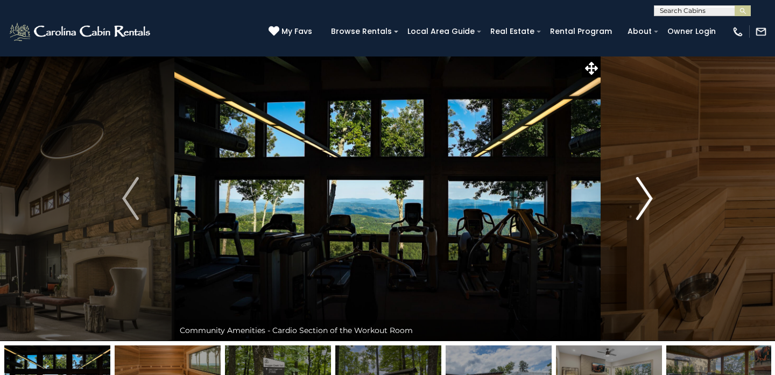
click at [650, 203] on img "Next" at bounding box center [644, 198] width 16 height 43
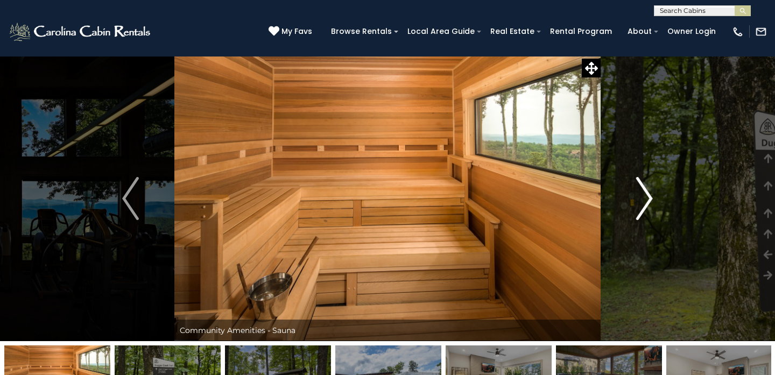
click at [650, 203] on img "Next" at bounding box center [644, 198] width 16 height 43
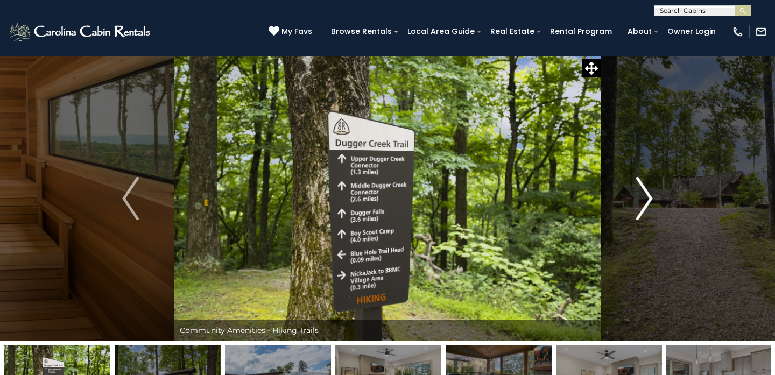
click at [650, 203] on img "Next" at bounding box center [644, 198] width 16 height 43
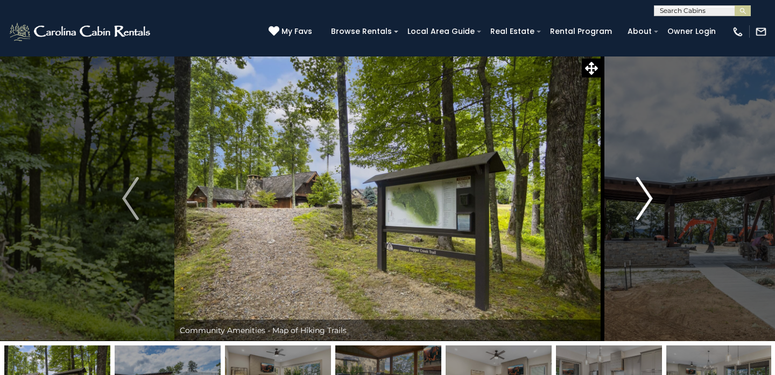
click at [650, 203] on img "Next" at bounding box center [644, 198] width 16 height 43
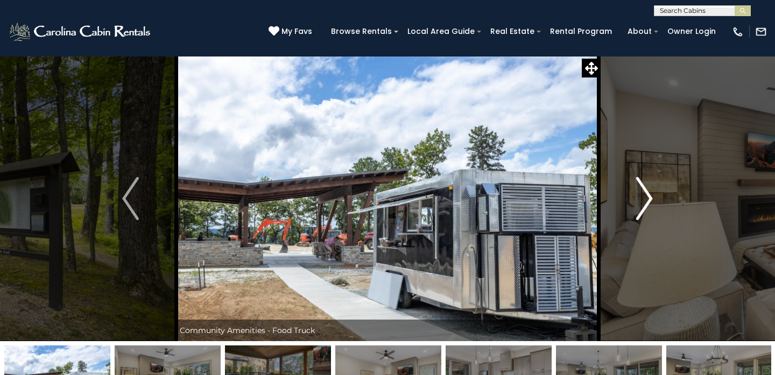
click at [650, 203] on img "Next" at bounding box center [644, 198] width 16 height 43
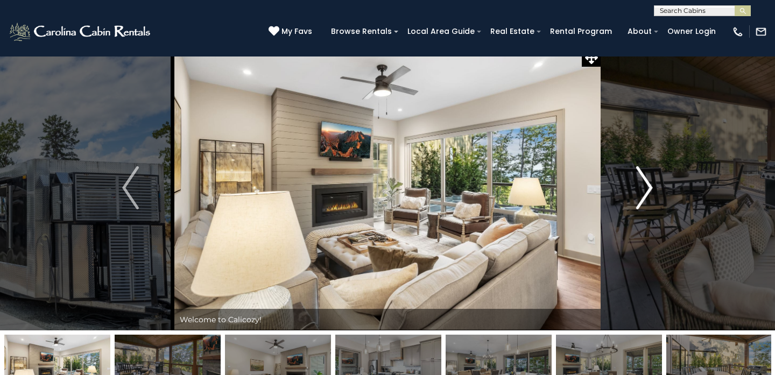
scroll to position [12, 0]
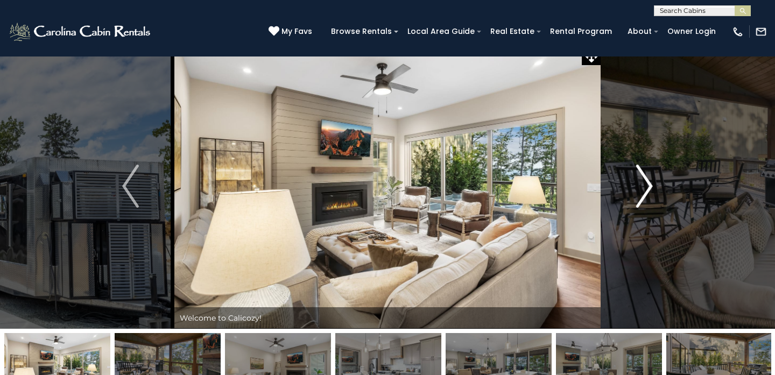
click at [647, 193] on img "Next" at bounding box center [644, 186] width 16 height 43
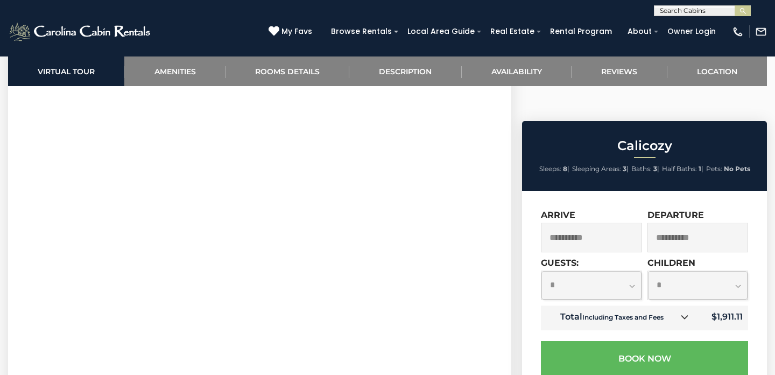
scroll to position [489, 0]
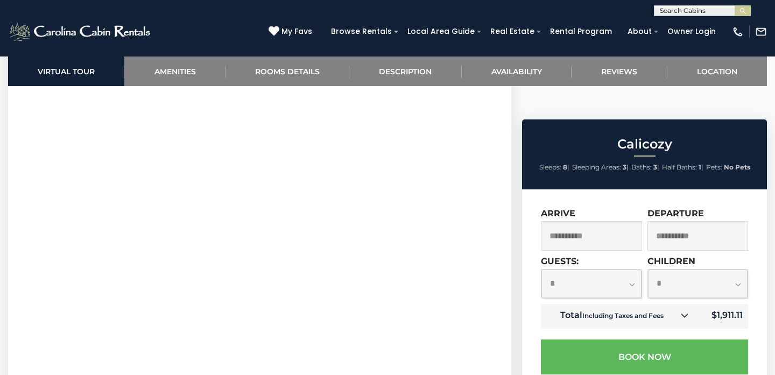
click at [613, 221] on input "**********" at bounding box center [591, 236] width 101 height 30
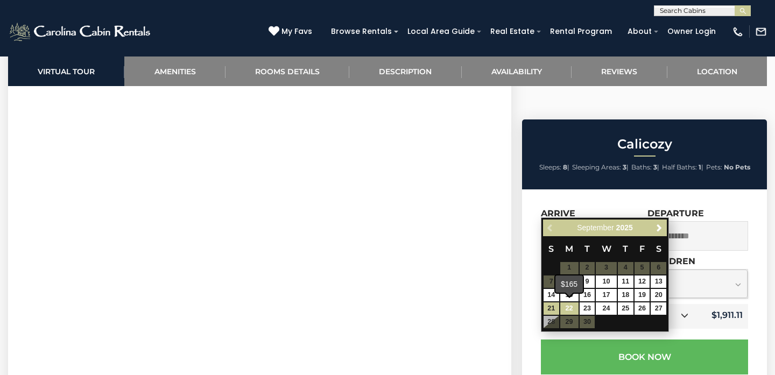
click at [566, 304] on link "22" at bounding box center [570, 309] width 18 height 12
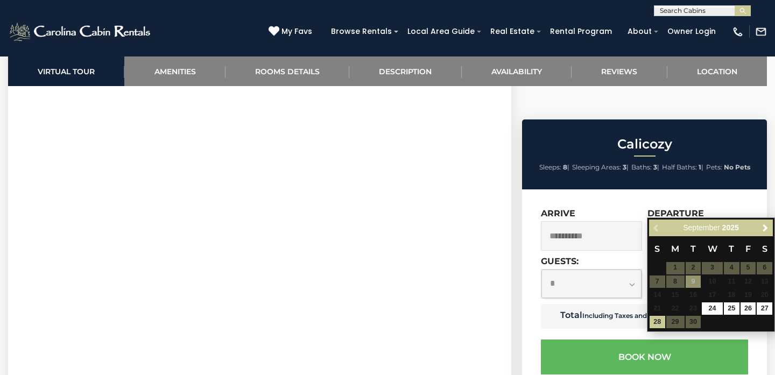
click at [676, 321] on table "S M T W T F S 1 2 3 4 5 6 7 8 9 10 11 12 13 14 15 16 17 18 19 20 21 22 23 24 25…" at bounding box center [711, 282] width 124 height 93
click at [685, 221] on input "**********" at bounding box center [698, 236] width 101 height 30
click at [686, 221] on input "**********" at bounding box center [698, 236] width 101 height 30
click at [565, 221] on input "**********" at bounding box center [591, 236] width 101 height 30
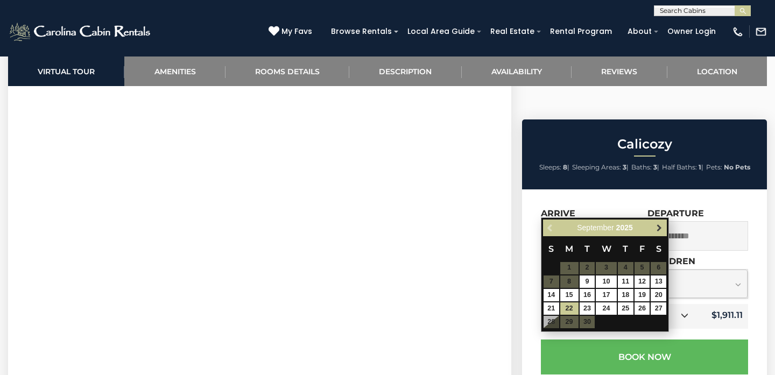
click at [659, 227] on span "Next" at bounding box center [659, 227] width 9 height 9
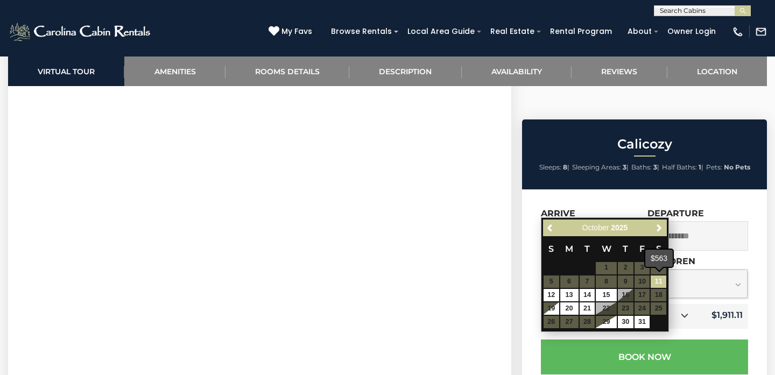
click at [655, 280] on link "11" at bounding box center [659, 282] width 16 height 12
type input "**********"
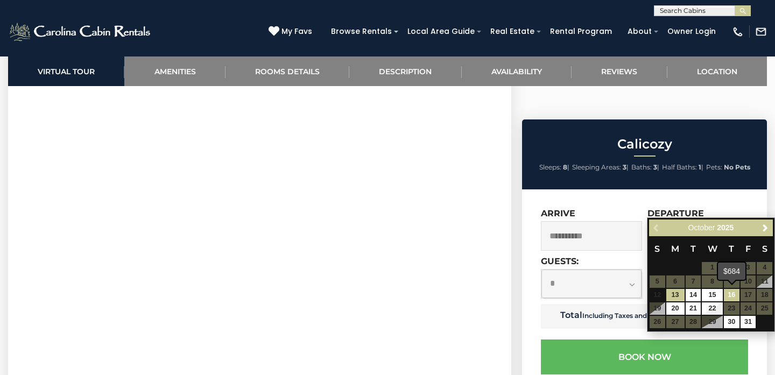
click at [733, 297] on link "16" at bounding box center [732, 295] width 16 height 12
type input "**********"
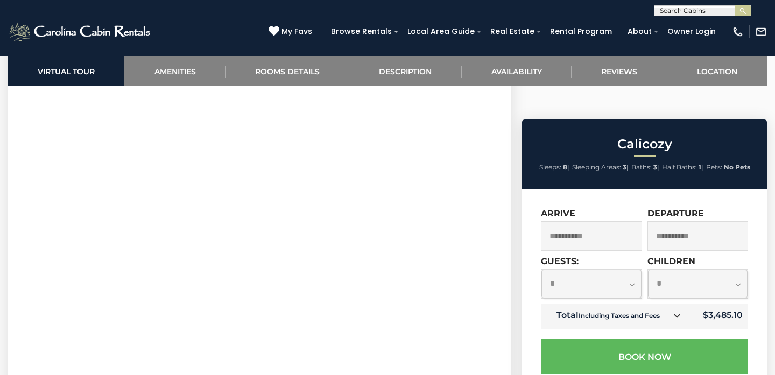
click at [589, 221] on input "**********" at bounding box center [591, 236] width 101 height 30
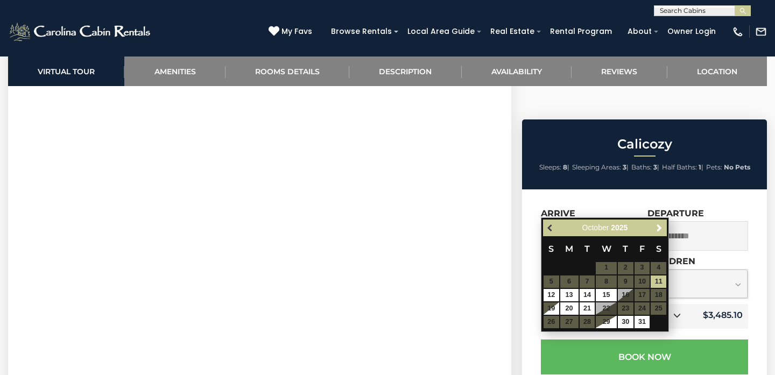
click at [550, 226] on span "Previous" at bounding box center [551, 227] width 9 height 9
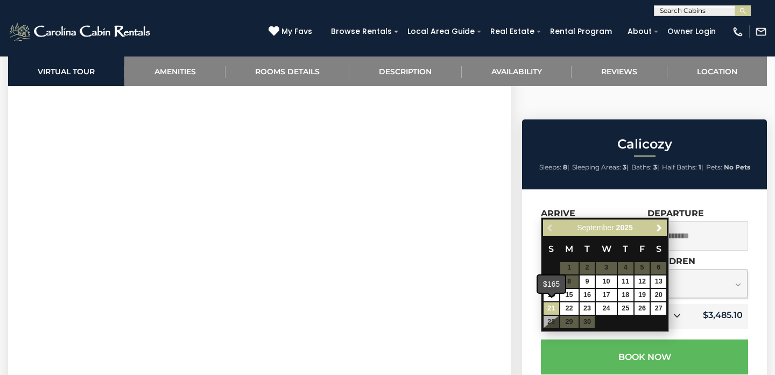
click at [549, 305] on link "21" at bounding box center [552, 309] width 16 height 12
type input "**********"
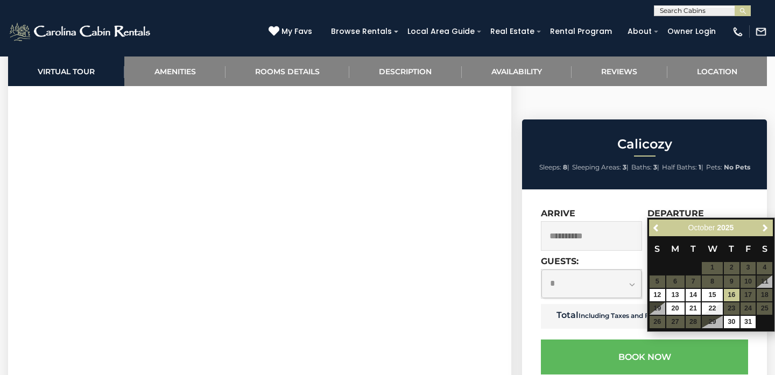
click at [654, 319] on table "S M T W T F S 1 2 3 4 5 6 7 8 9 10 11 12 13 14 15 16 17 18 19 20 21 22 23 24 25…" at bounding box center [711, 282] width 124 height 93
click at [657, 319] on table "S M T W T F S 1 2 3 4 5 6 7 8 9 10 11 12 13 14 15 16 17 18 19 20 21 22 23 24 25…" at bounding box center [711, 282] width 124 height 93
click at [663, 221] on input "**********" at bounding box center [698, 236] width 101 height 30
click at [653, 227] on span "Previous" at bounding box center [657, 227] width 9 height 9
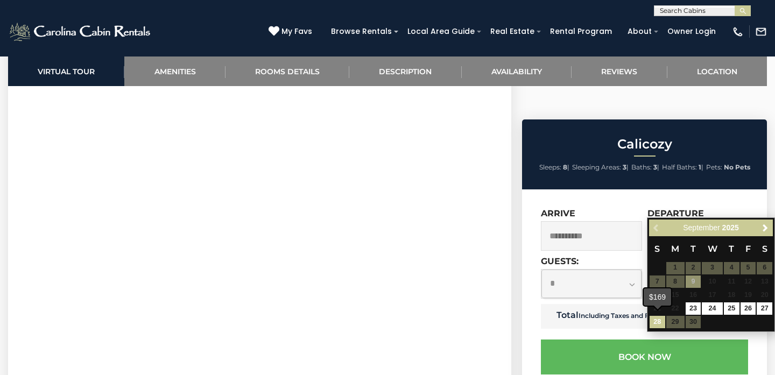
click at [657, 321] on link "28" at bounding box center [658, 322] width 16 height 12
type input "**********"
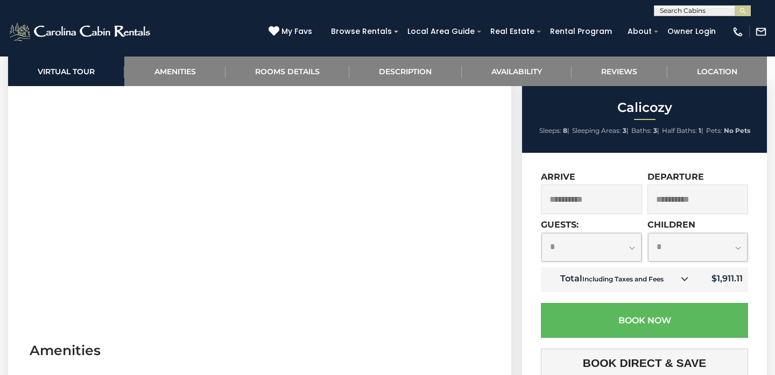
scroll to position [526, 0]
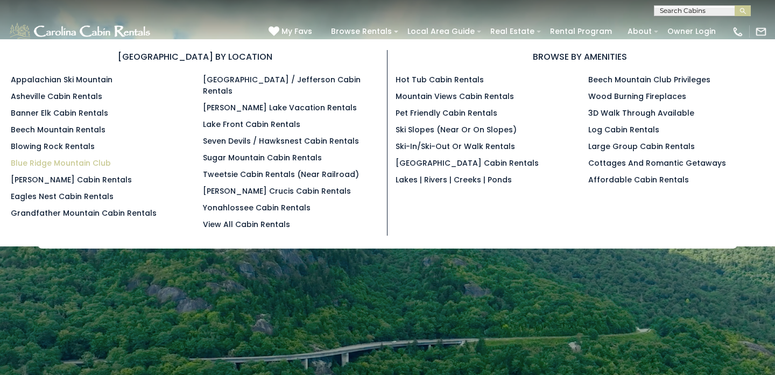
click at [47, 163] on link "Blue Ridge Mountain Club" at bounding box center [61, 163] width 100 height 11
click at [45, 162] on link "Blue Ridge Mountain Club" at bounding box center [61, 163] width 100 height 11
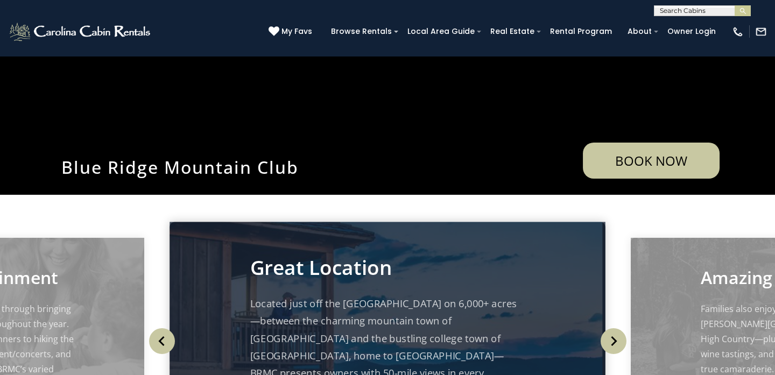
scroll to position [190, 0]
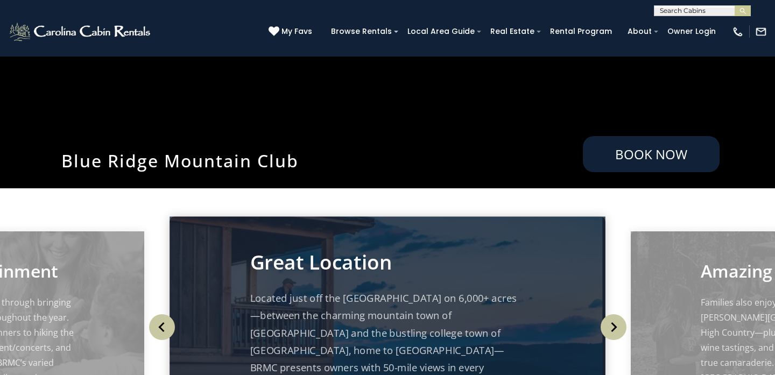
click at [628, 159] on link "Book Now" at bounding box center [651, 154] width 137 height 36
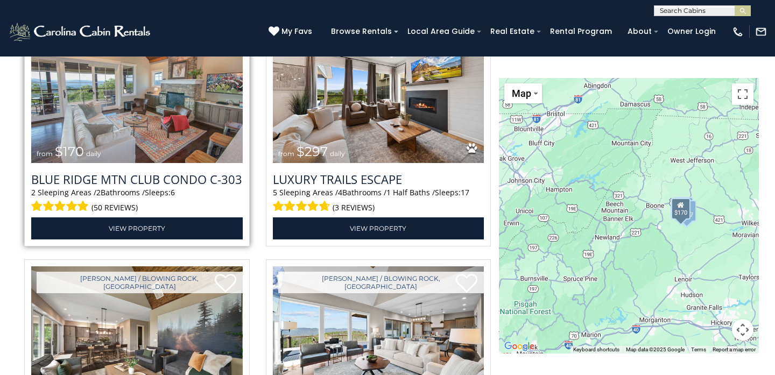
scroll to position [1710, 0]
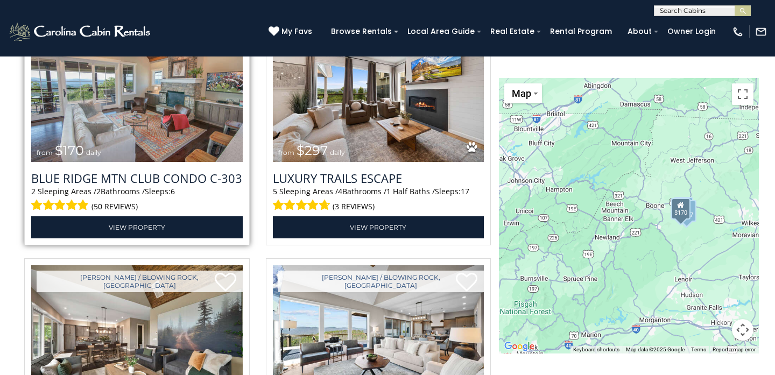
click at [152, 139] on img at bounding box center [137, 91] width 212 height 142
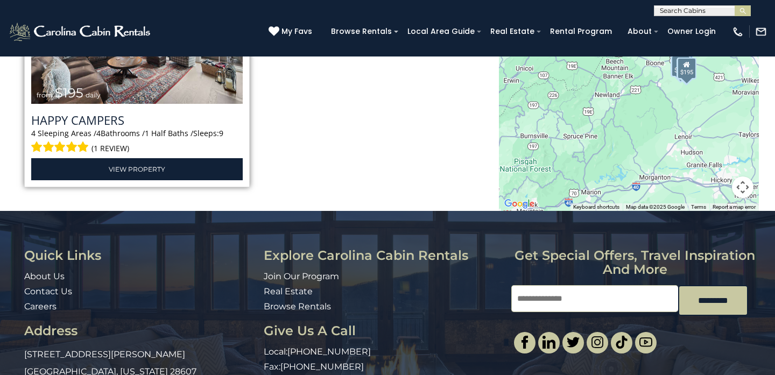
scroll to position [2515, 0]
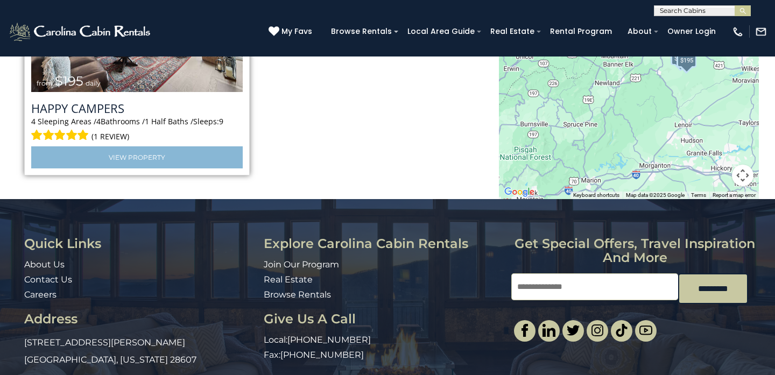
click at [176, 156] on link "View Property" at bounding box center [137, 157] width 212 height 22
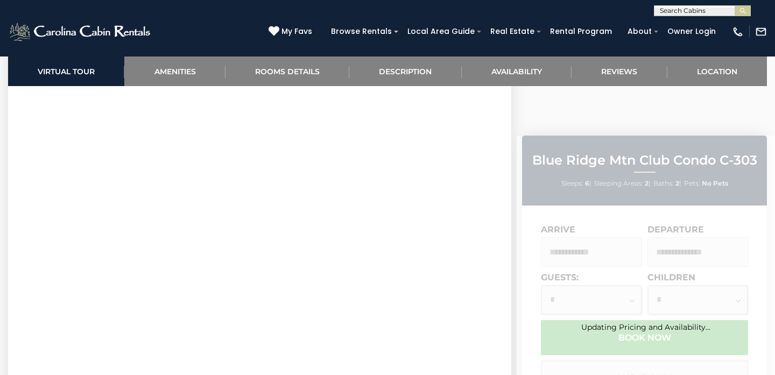
scroll to position [474, 0]
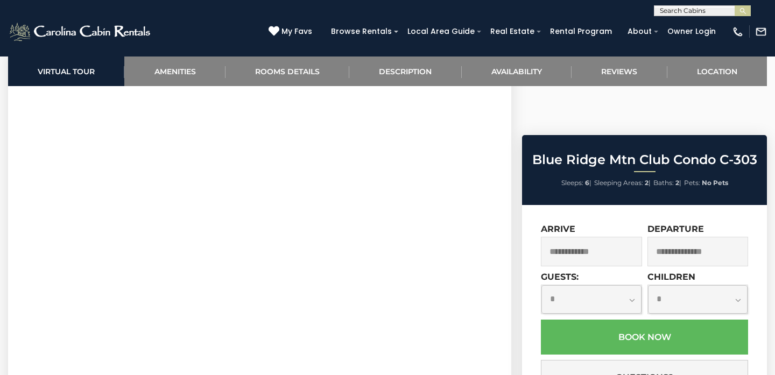
click at [569, 237] on input "text" at bounding box center [591, 252] width 101 height 30
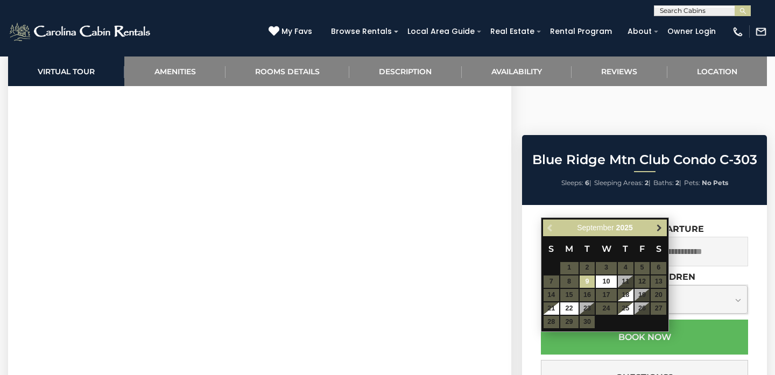
click at [657, 232] on span "Next" at bounding box center [659, 227] width 9 height 9
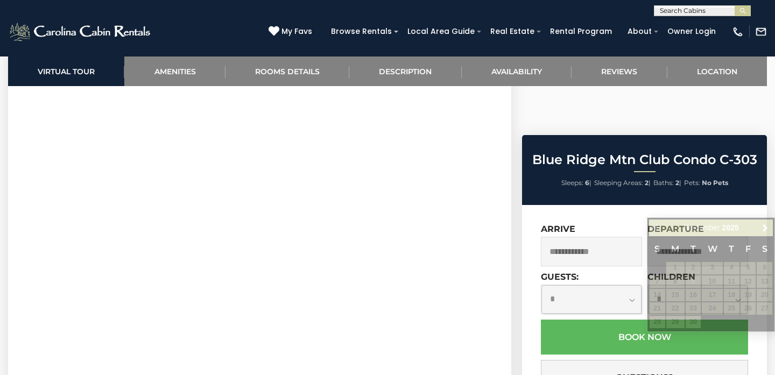
click at [592, 205] on div "**********" at bounding box center [644, 345] width 245 height 281
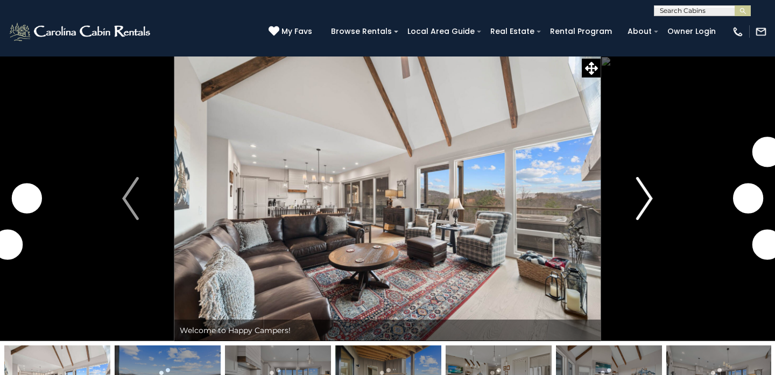
click at [648, 204] on img "Next" at bounding box center [644, 198] width 16 height 43
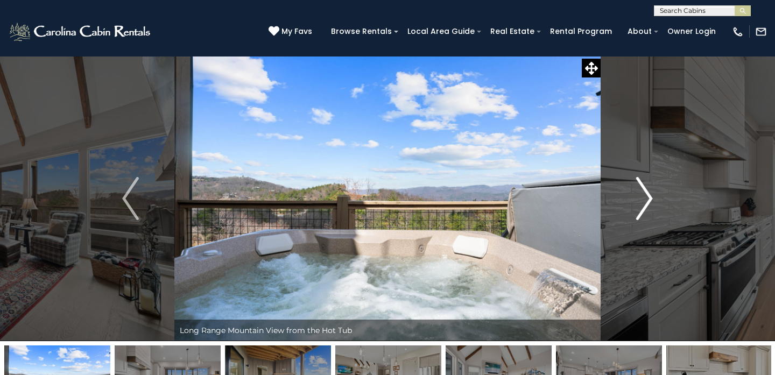
click at [648, 204] on img "Next" at bounding box center [644, 198] width 16 height 43
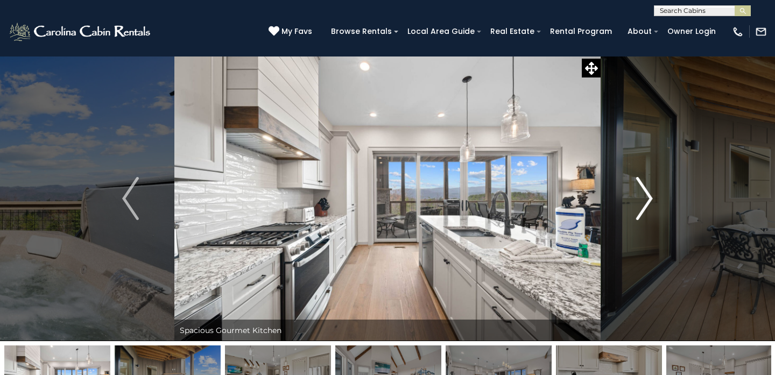
click at [648, 204] on img "Next" at bounding box center [644, 198] width 16 height 43
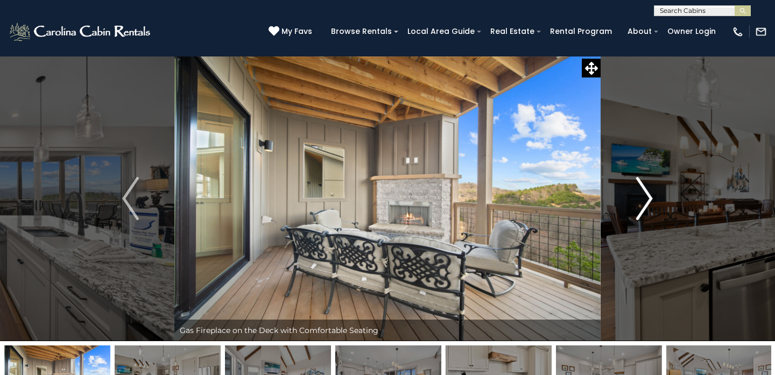
click at [648, 204] on img "Next" at bounding box center [644, 198] width 16 height 43
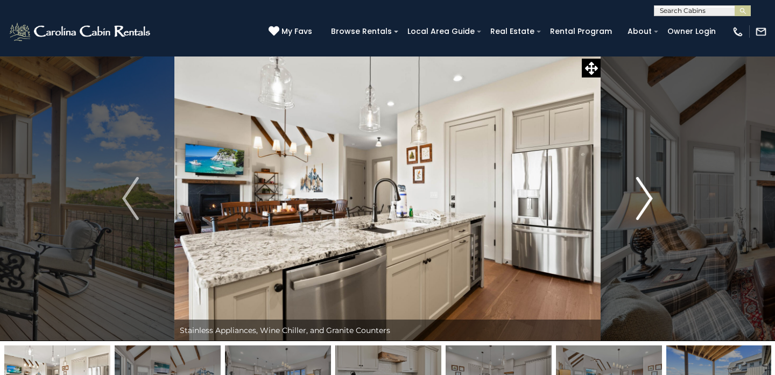
click at [648, 204] on img "Next" at bounding box center [644, 198] width 16 height 43
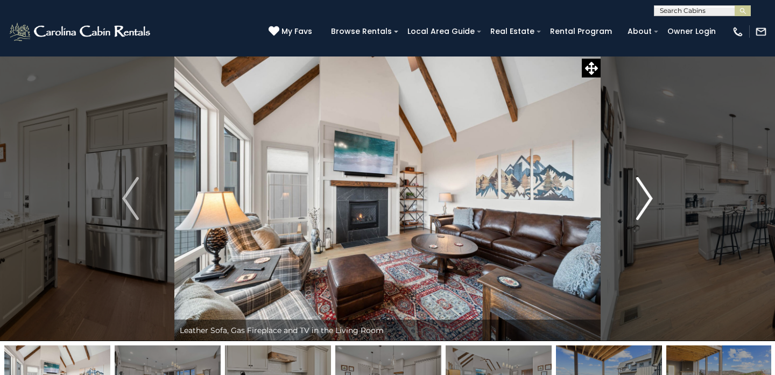
click at [648, 204] on img "Next" at bounding box center [644, 198] width 16 height 43
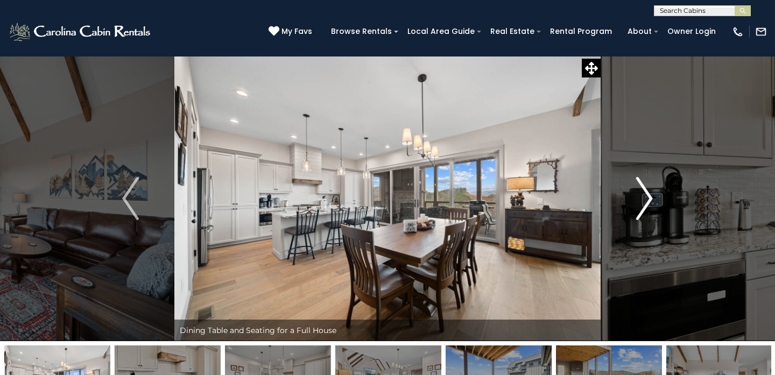
click at [648, 204] on img "Next" at bounding box center [644, 198] width 16 height 43
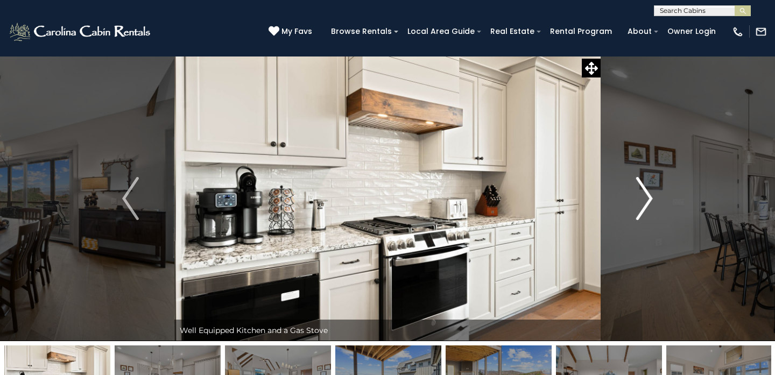
click at [648, 204] on img "Next" at bounding box center [644, 198] width 16 height 43
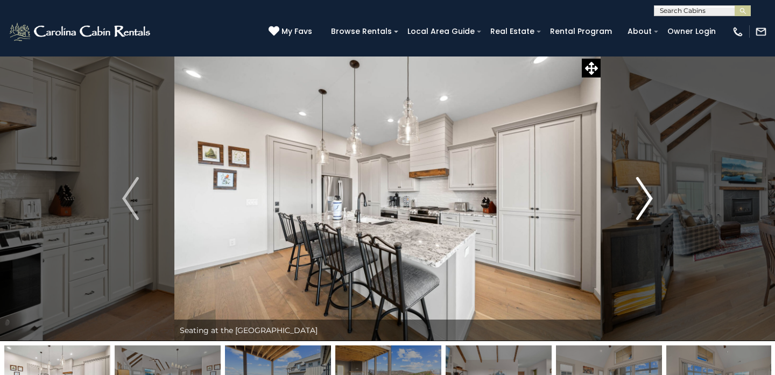
click at [648, 204] on img "Next" at bounding box center [644, 198] width 16 height 43
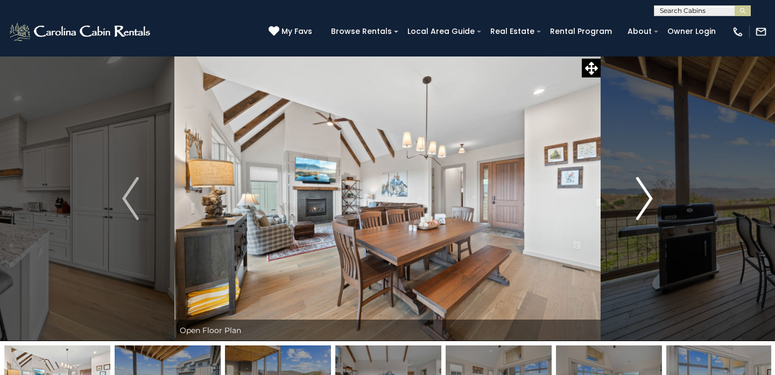
click at [648, 204] on img "Next" at bounding box center [644, 198] width 16 height 43
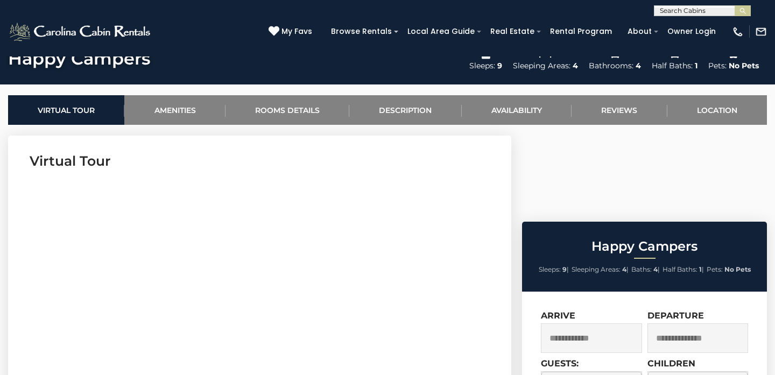
scroll to position [396, 0]
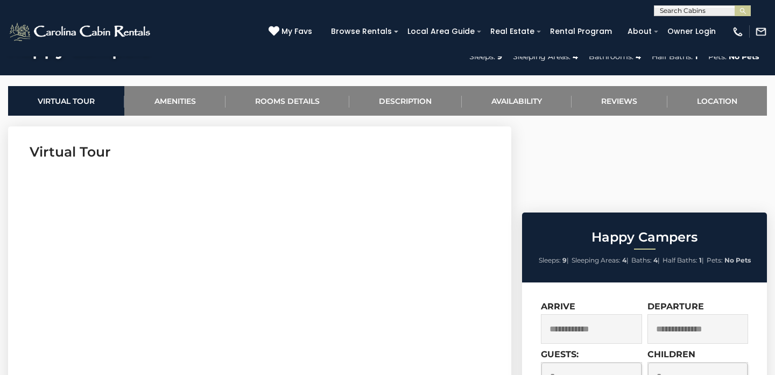
click at [599, 314] on input "text" at bounding box center [591, 329] width 101 height 30
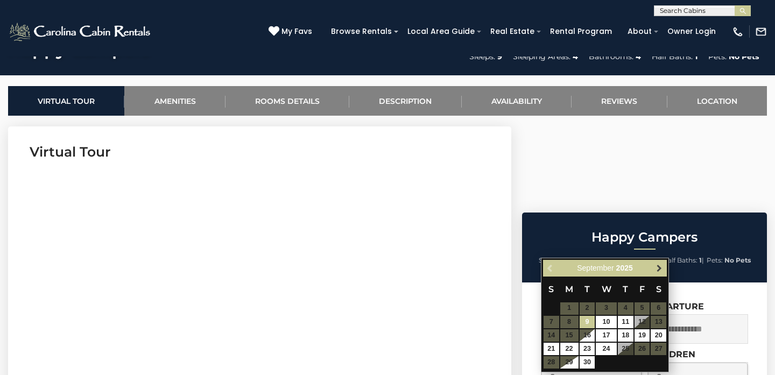
click at [659, 268] on span "Next" at bounding box center [659, 268] width 9 height 9
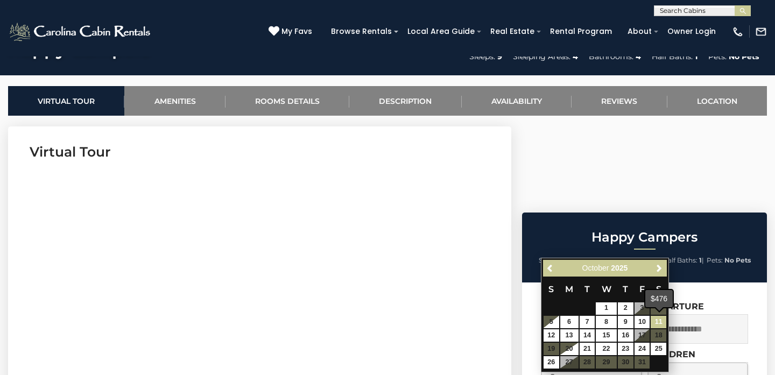
click at [659, 320] on link "11" at bounding box center [659, 322] width 16 height 12
type input "**********"
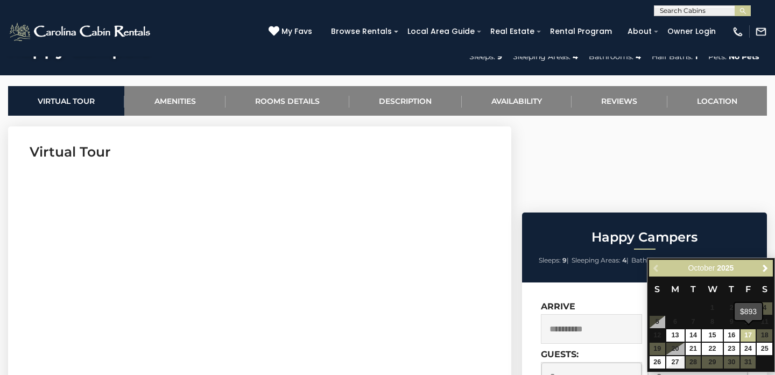
click at [748, 337] on link "17" at bounding box center [749, 336] width 16 height 12
type input "**********"
